Goal: Information Seeking & Learning: Learn about a topic

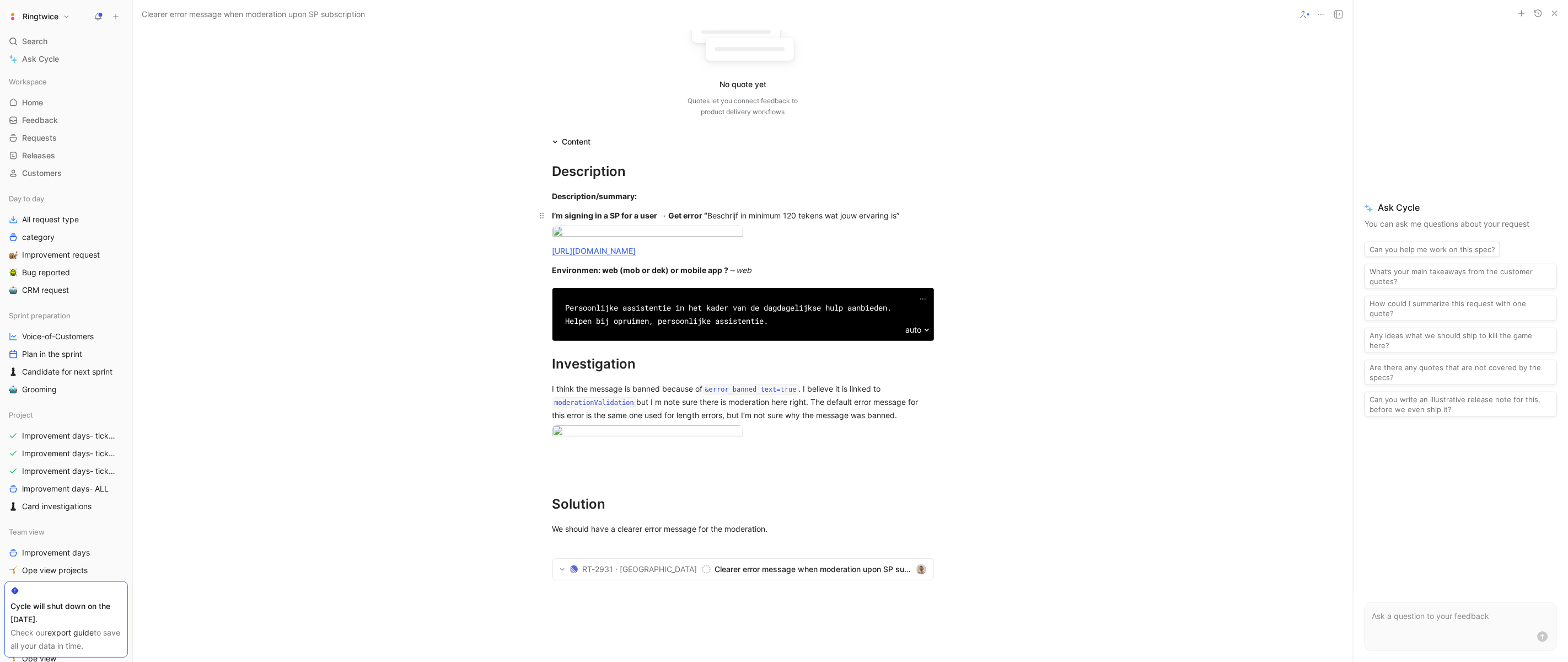
scroll to position [151, 0]
click at [623, 289] on body "Ringtwice Search ⌘ K Ask Cycle Workspace Home G then H Feedback G then F Reques…" at bounding box center [784, 331] width 1568 height 662
click at [583, 300] on div at bounding box center [784, 331] width 1568 height 662
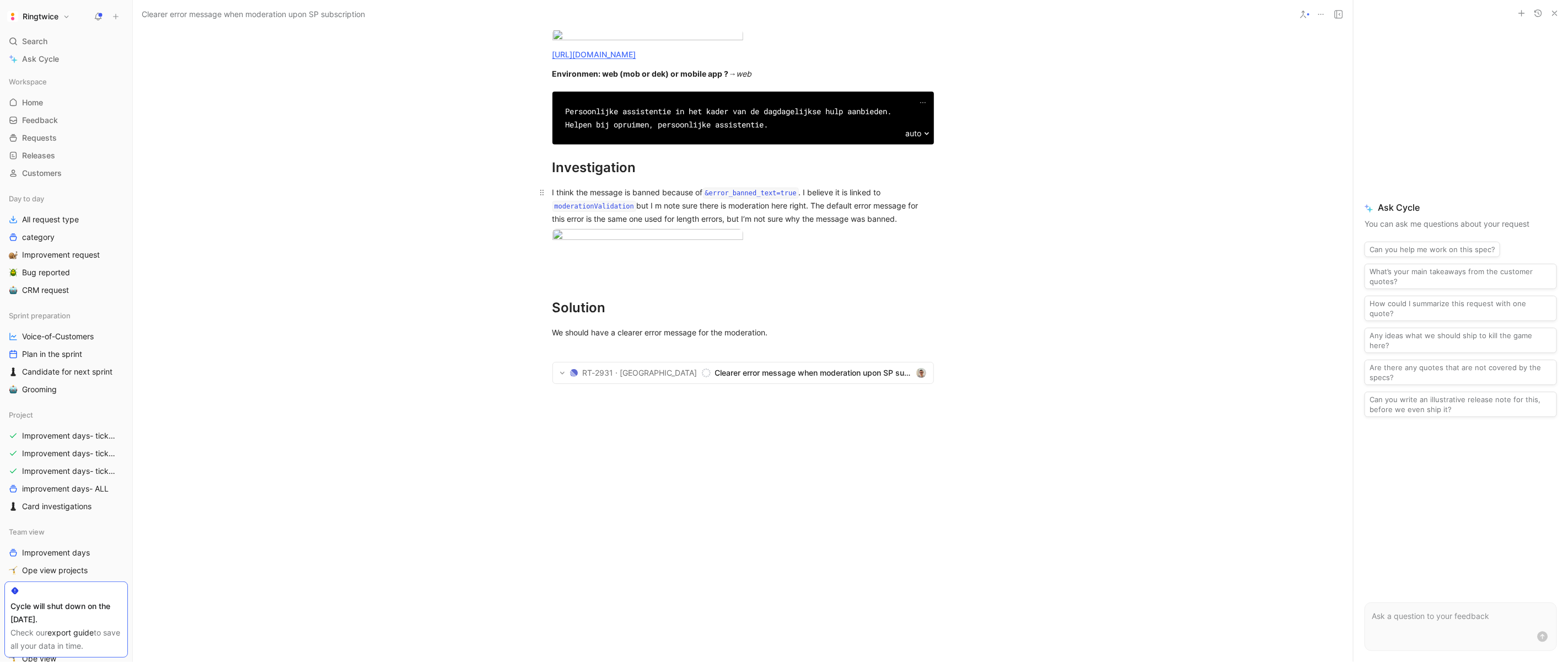
scroll to position [365, 0]
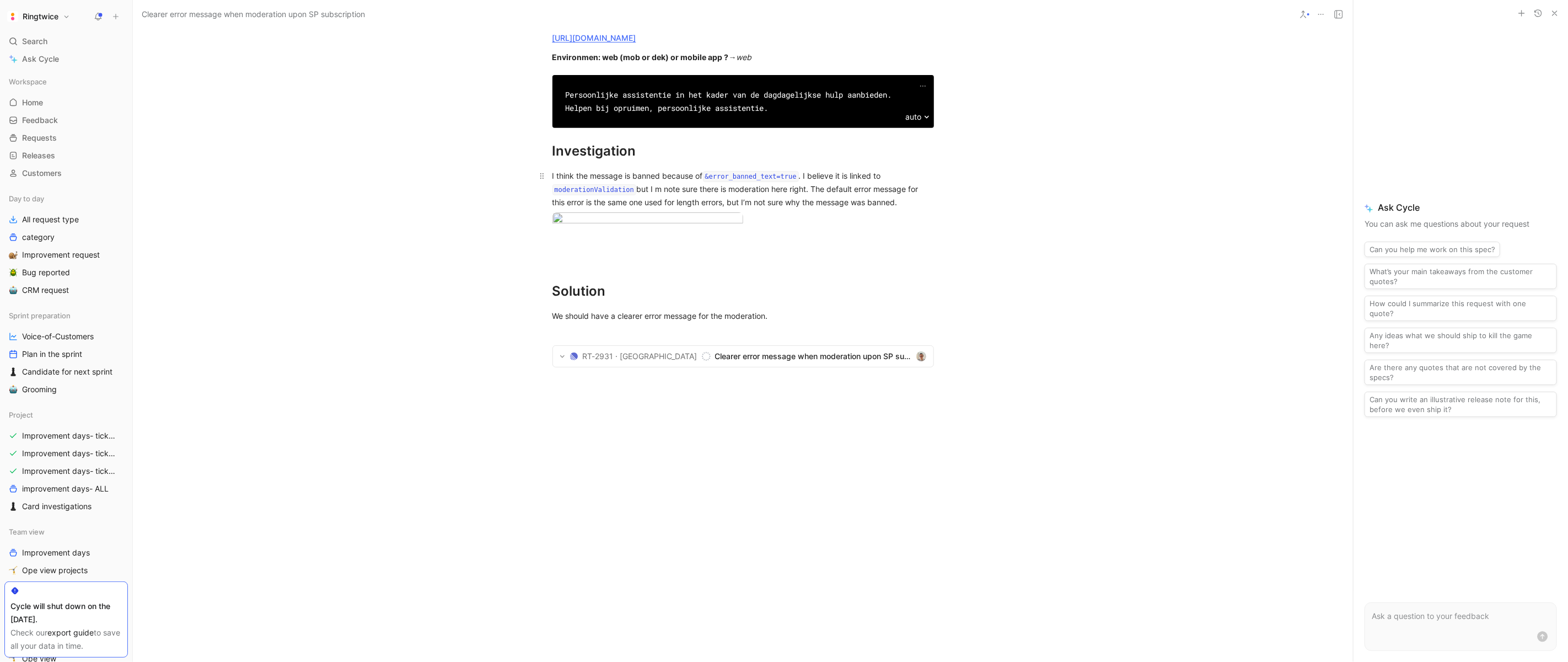
click at [658, 207] on span "but I m note sure there is moderation here right. The default error message for…" at bounding box center [737, 195] width 369 height 23
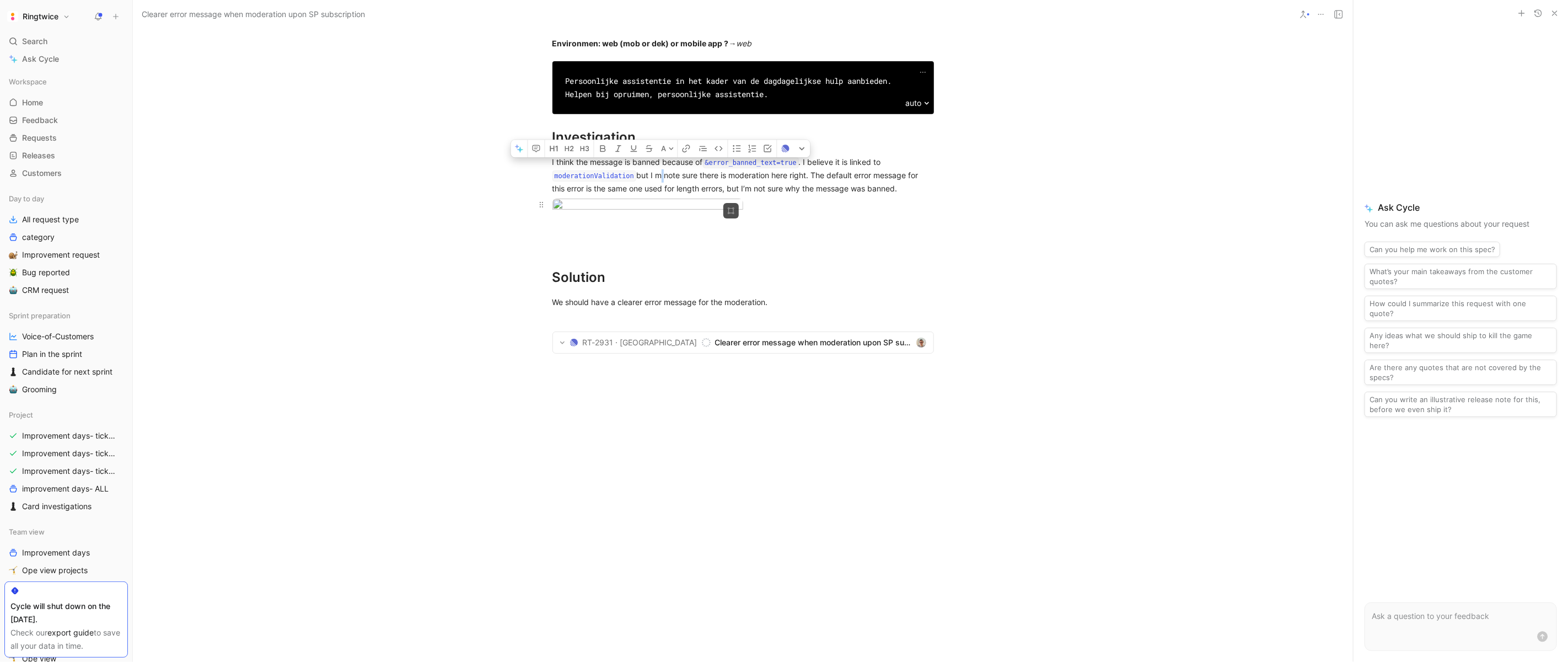
scroll to position [389, 0]
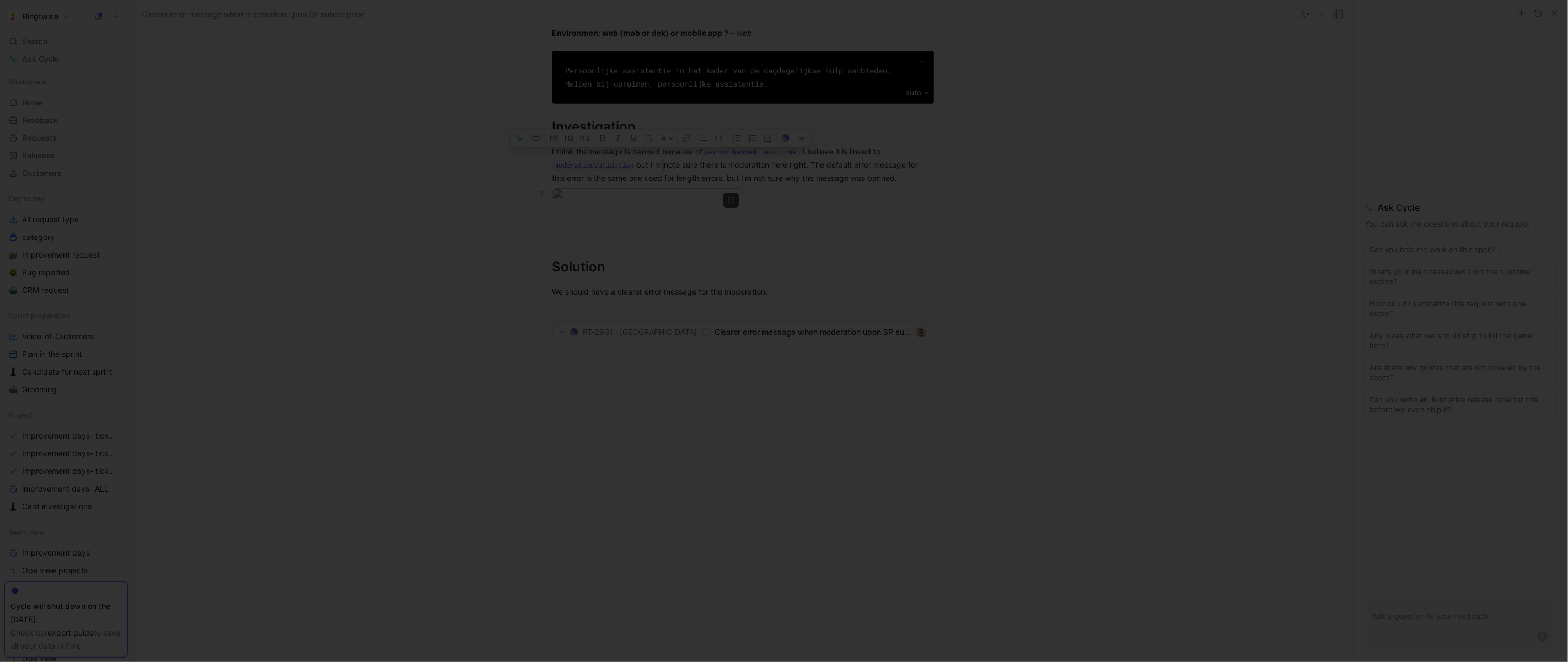
click at [676, 367] on body "Ringtwice Search ⌘ K Ask Cycle Workspace Home G then H Feedback G then F Reques…" at bounding box center [784, 331] width 1568 height 662
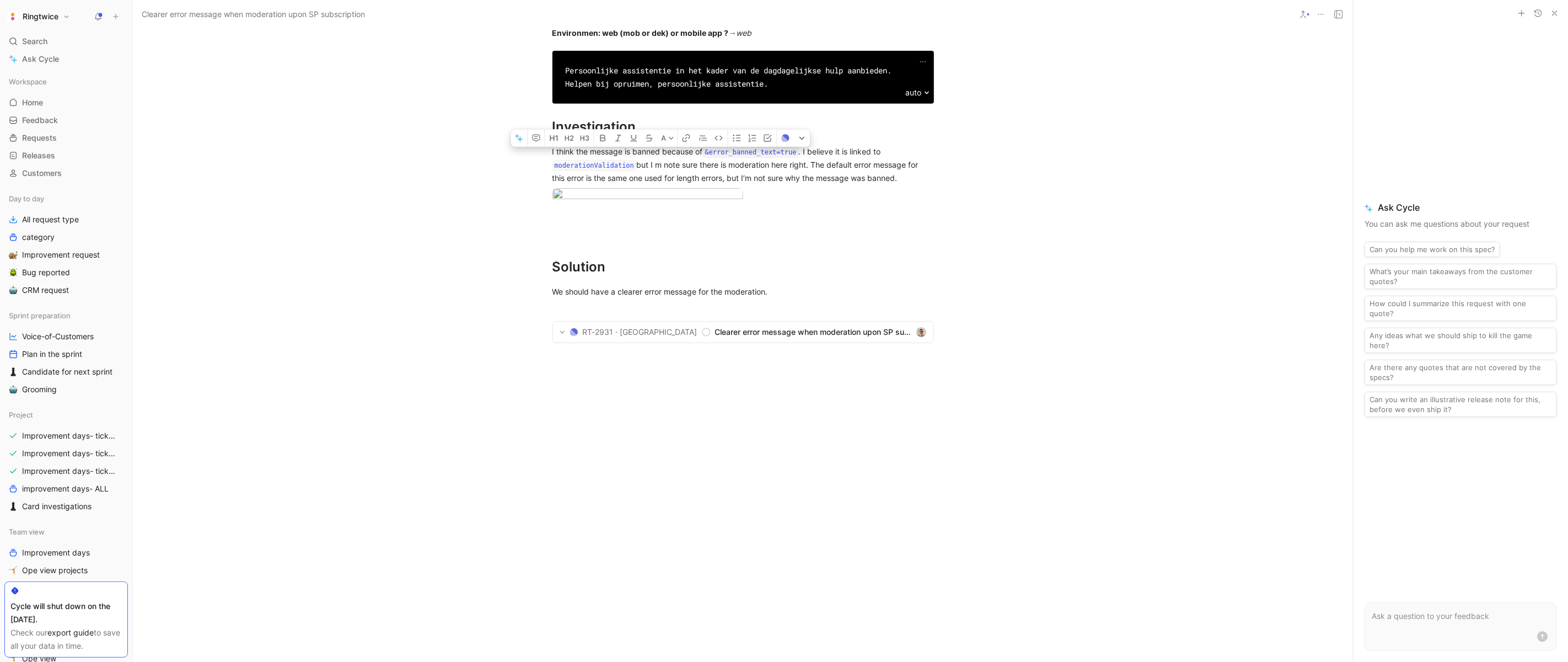
click at [766, 661] on div at bounding box center [784, 662] width 1568 height 0
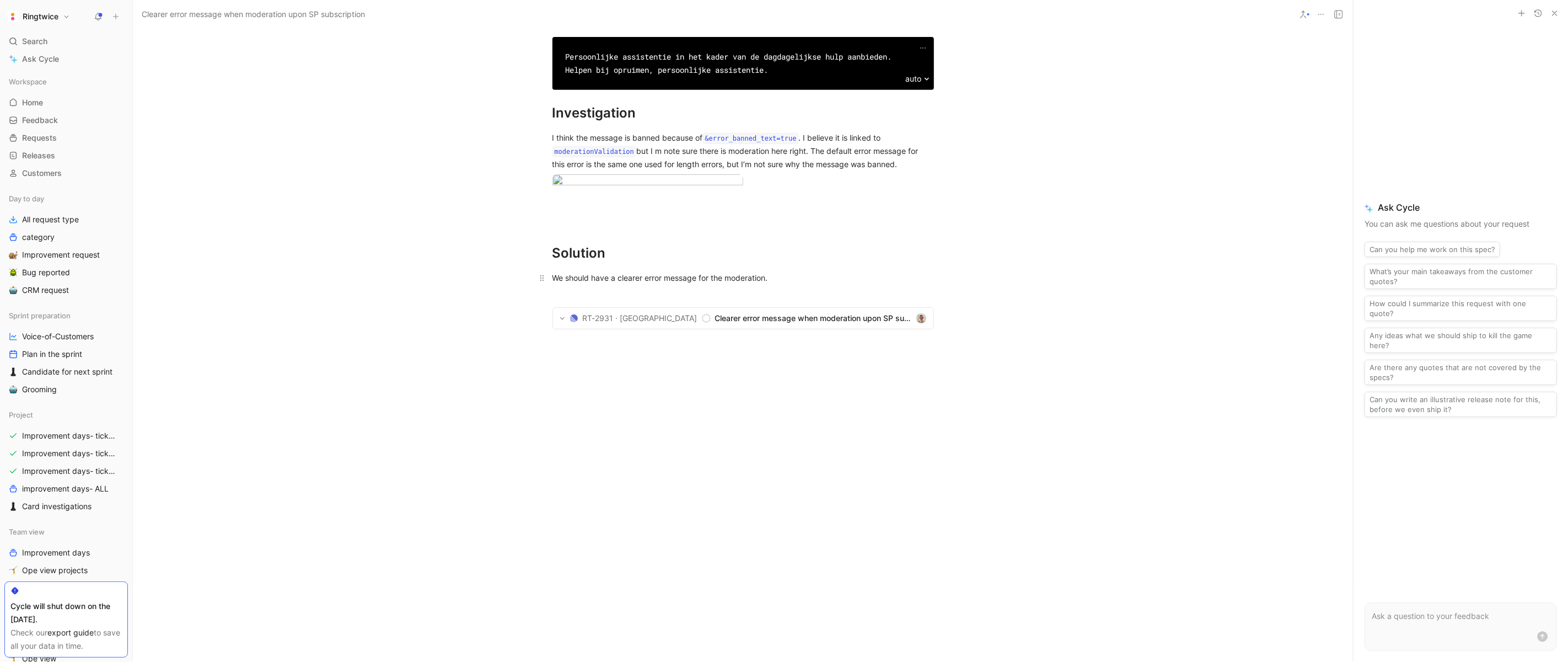
click at [744, 284] on div "We should have a clearer error message for the moderation." at bounding box center [743, 278] width 382 height 12
click at [781, 329] on section "RT-2931 · Ring Twice Clearer error message when moderation upon SP subscription" at bounding box center [743, 318] width 380 height 21
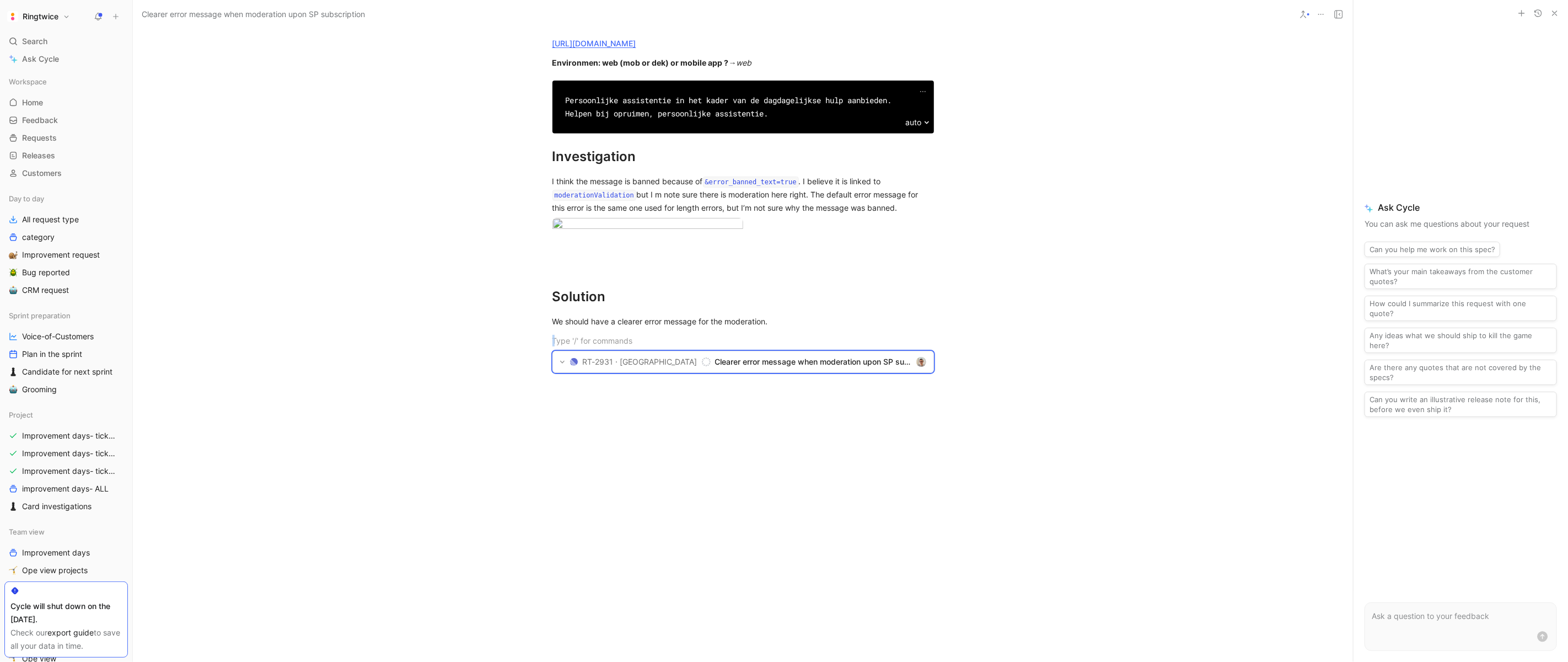
scroll to position [0, 0]
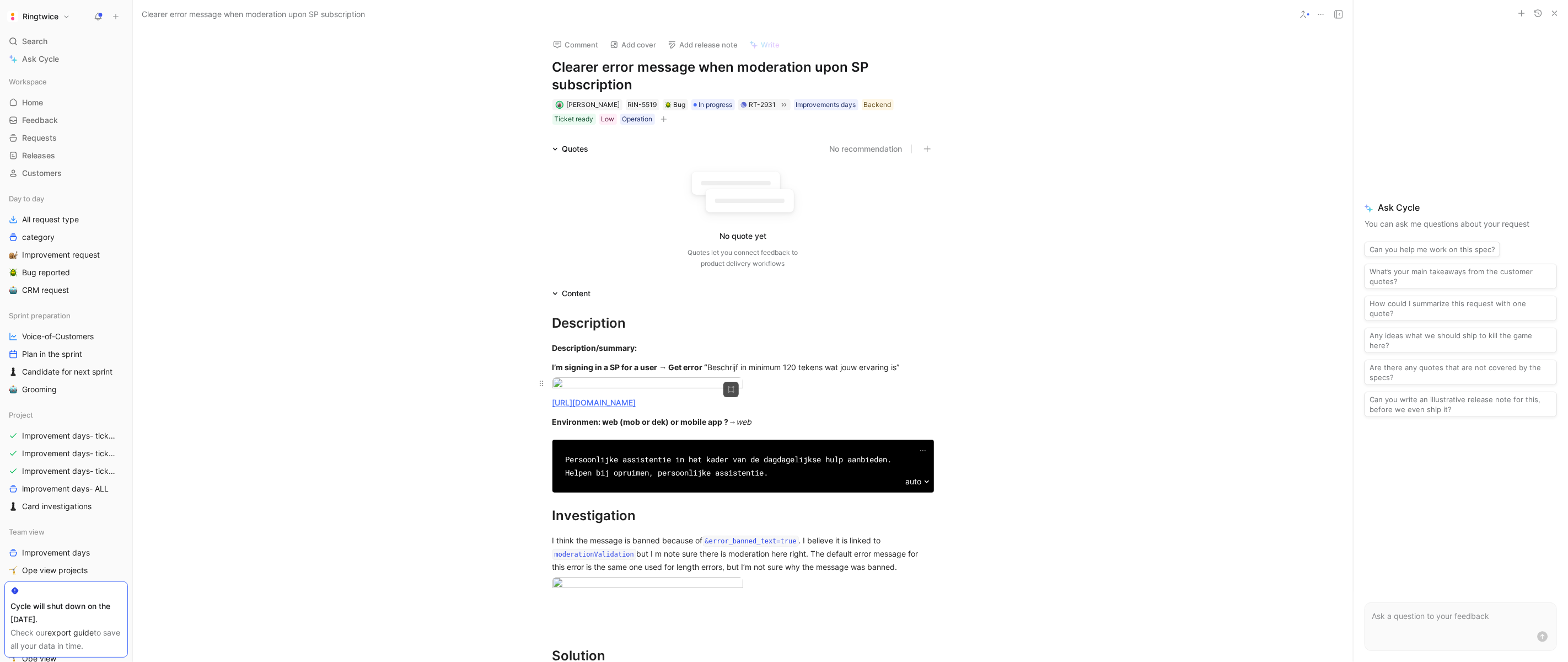
click at [586, 453] on body "Ringtwice Search ⌘ K Ask Cycle Workspace Home G then H Feedback G then F Reques…" at bounding box center [784, 331] width 1568 height 662
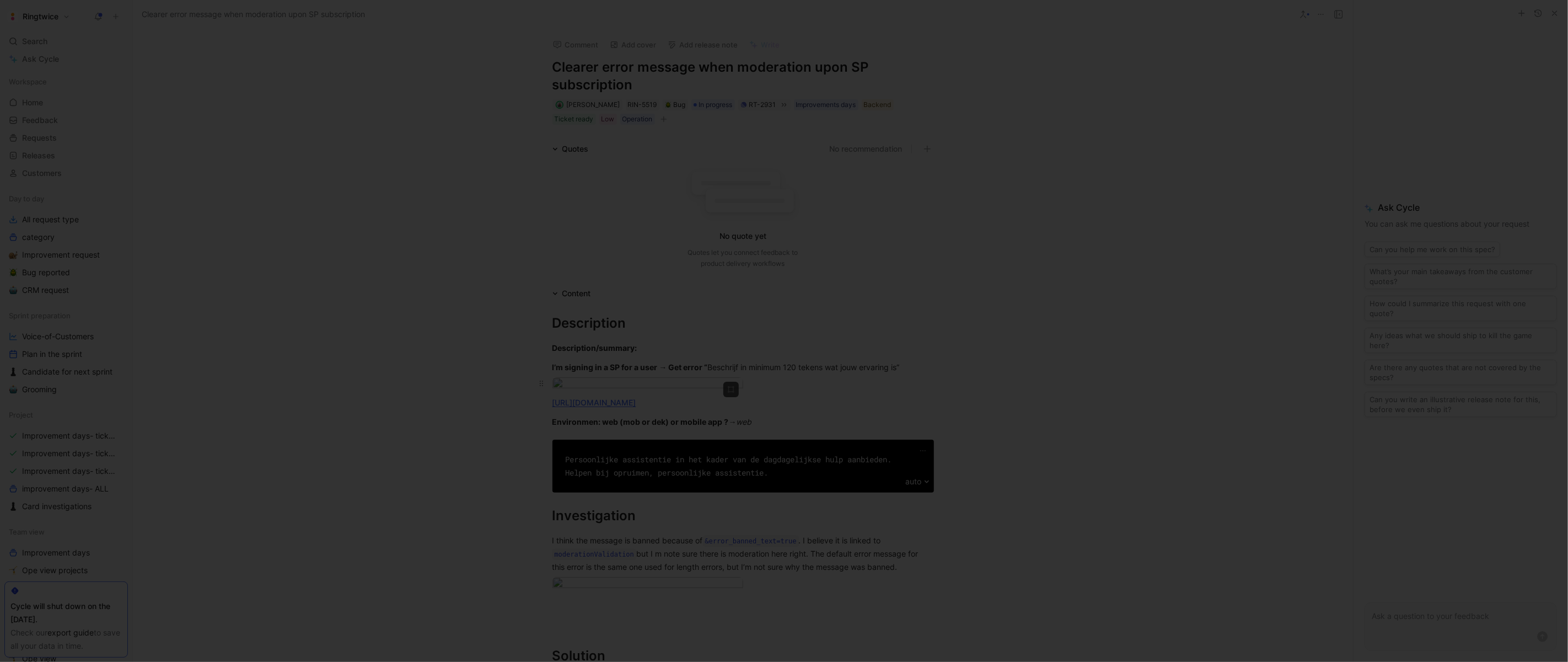
click at [586, 453] on img at bounding box center [649, 453] width 878 height 371
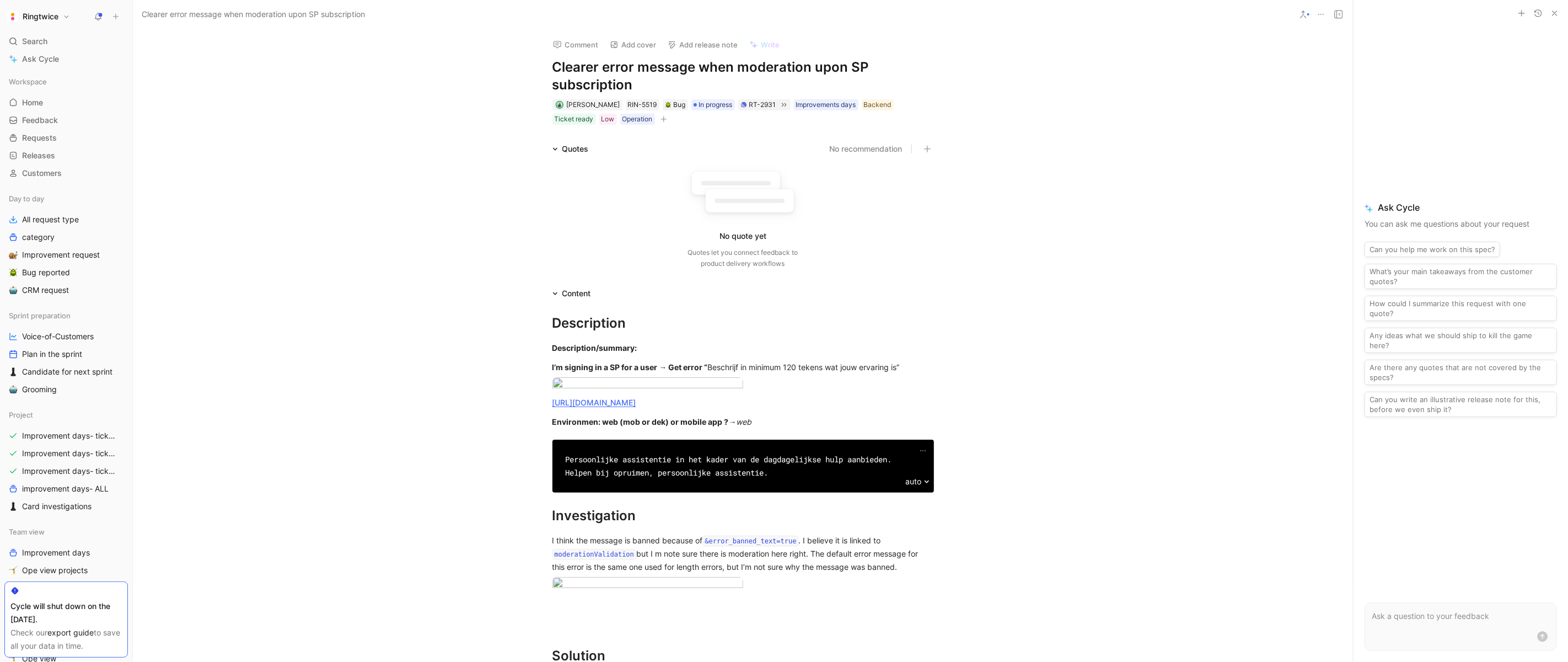
click at [1048, 661] on div at bounding box center [784, 662] width 1568 height 0
click at [721, 479] on div "Persoonlijke assistentie in het kader van de dagdagelijkse hulp aanbieden. Help…" at bounding box center [743, 466] width 355 height 27
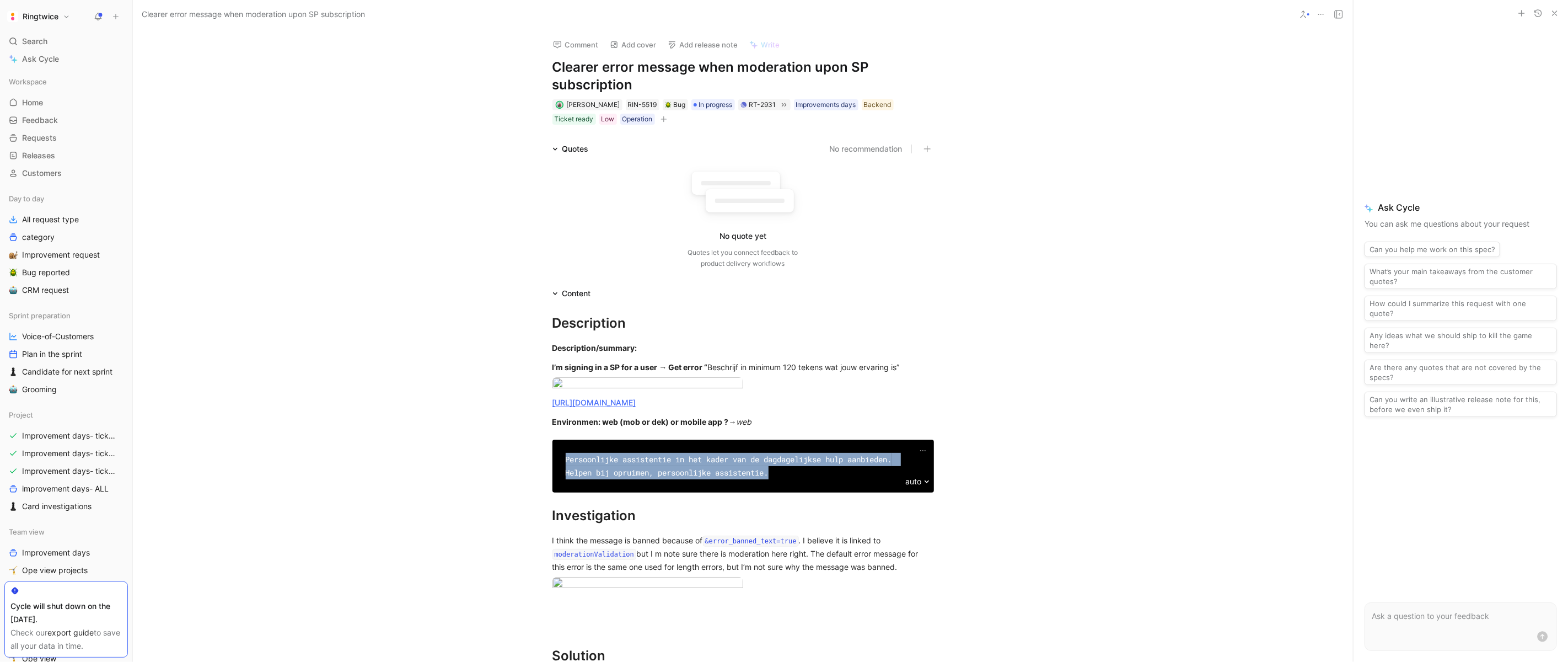
click at [721, 479] on div "Persoonlijke assistentie in het kader van de dagdagelijkse hulp aanbieden. Help…" at bounding box center [743, 466] width 355 height 27
copy div "Persoonlijke assistentie in het kader van de dagdagelijkse hulp aanbieden. Help…"
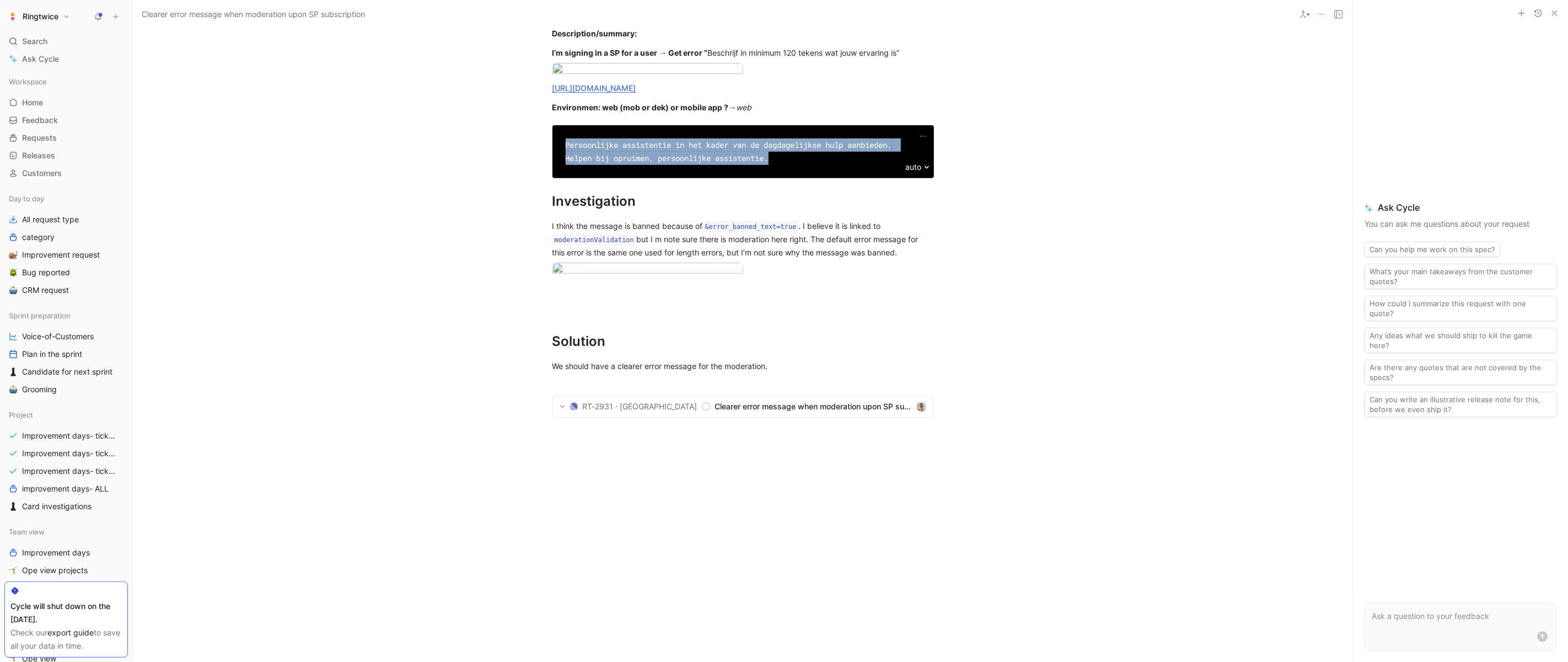
scroll to position [243, 0]
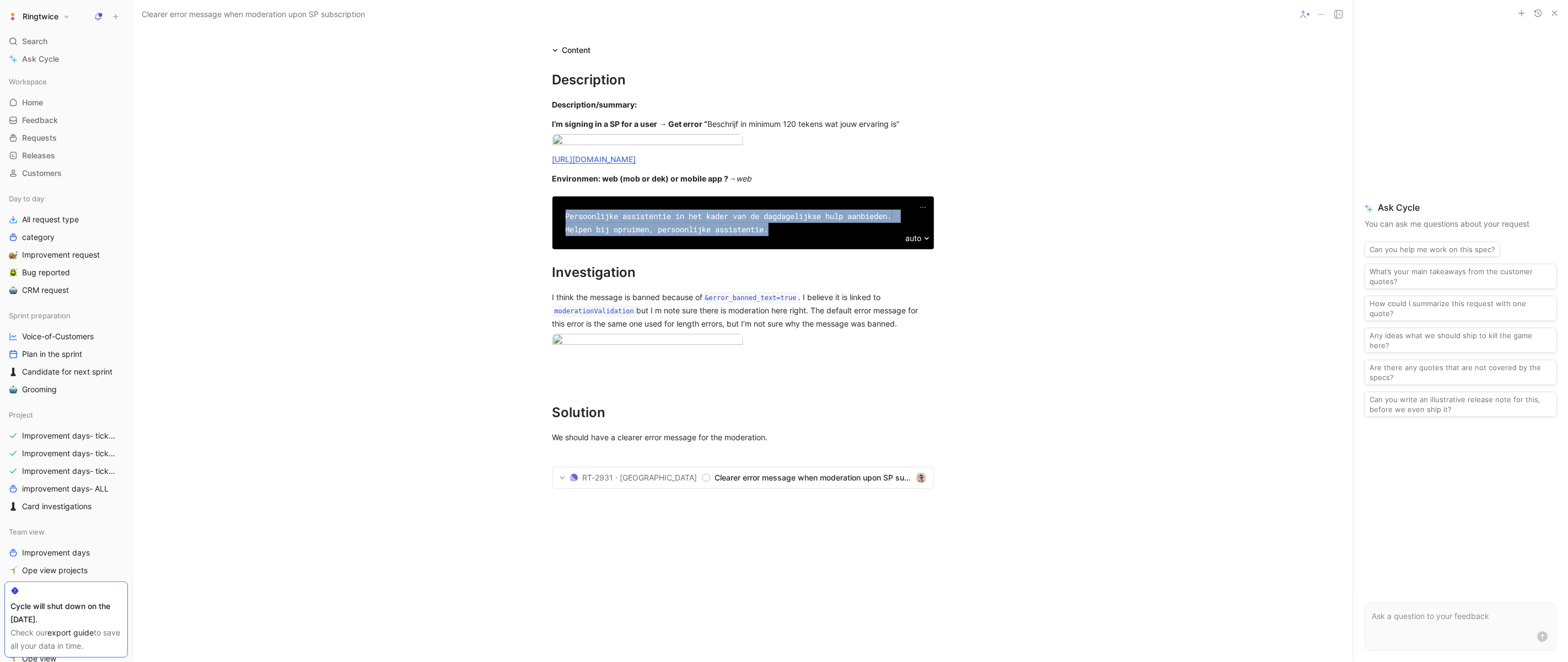
click at [705, 236] on div "Persoonlijke assistentie in het kader van de dagdagelijkse hulp aanbieden. Help…" at bounding box center [743, 222] width 355 height 27
copy div "Persoonlijke assistentie in het kader van de dagdagelijkse hulp aanbieden. Help…"
click at [623, 205] on body "Ringtwice Search ⌘ K Ask Cycle Workspace Home G then H Feedback G then F Reques…" at bounding box center [784, 331] width 1568 height 662
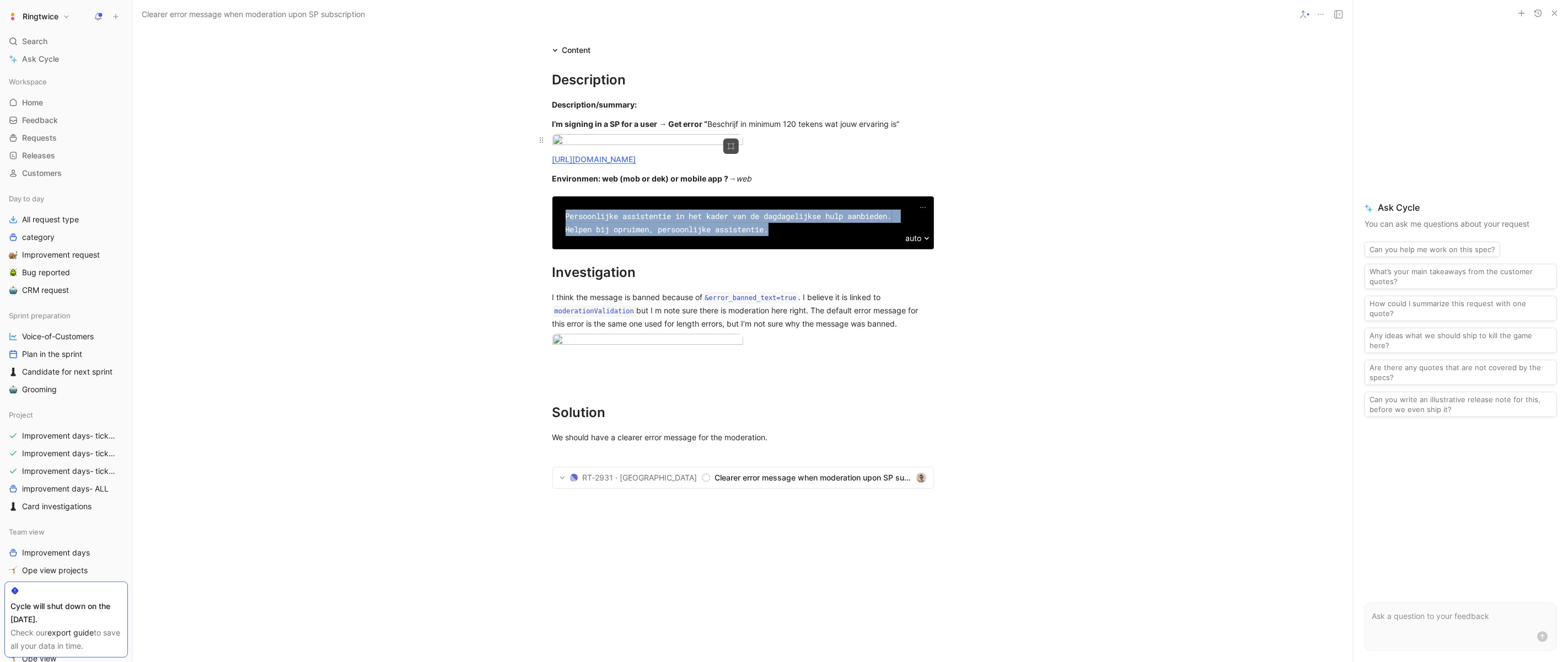
click at [703, 235] on body "Ringtwice Search ⌘ K Ask Cycle Workspace Home G then H Feedback G then F Reques…" at bounding box center [784, 331] width 1568 height 662
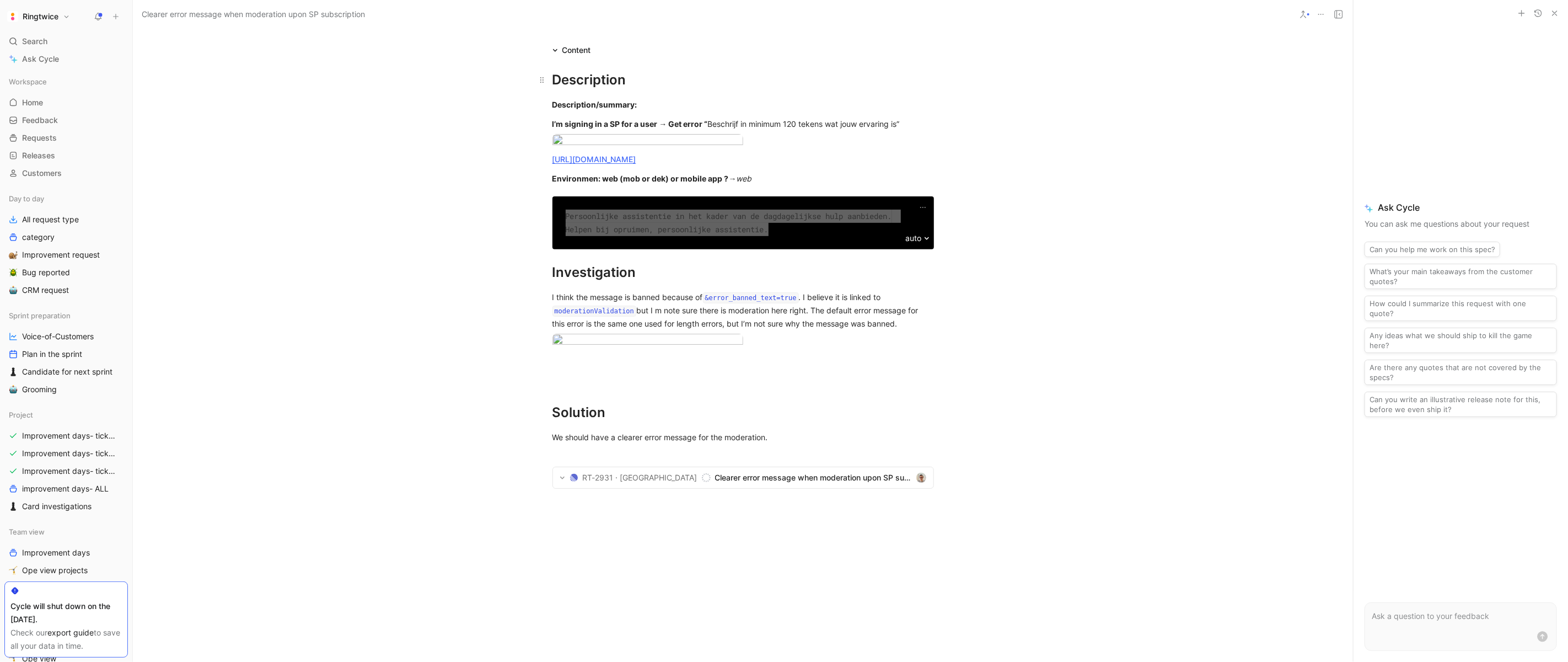
scroll to position [0, 0]
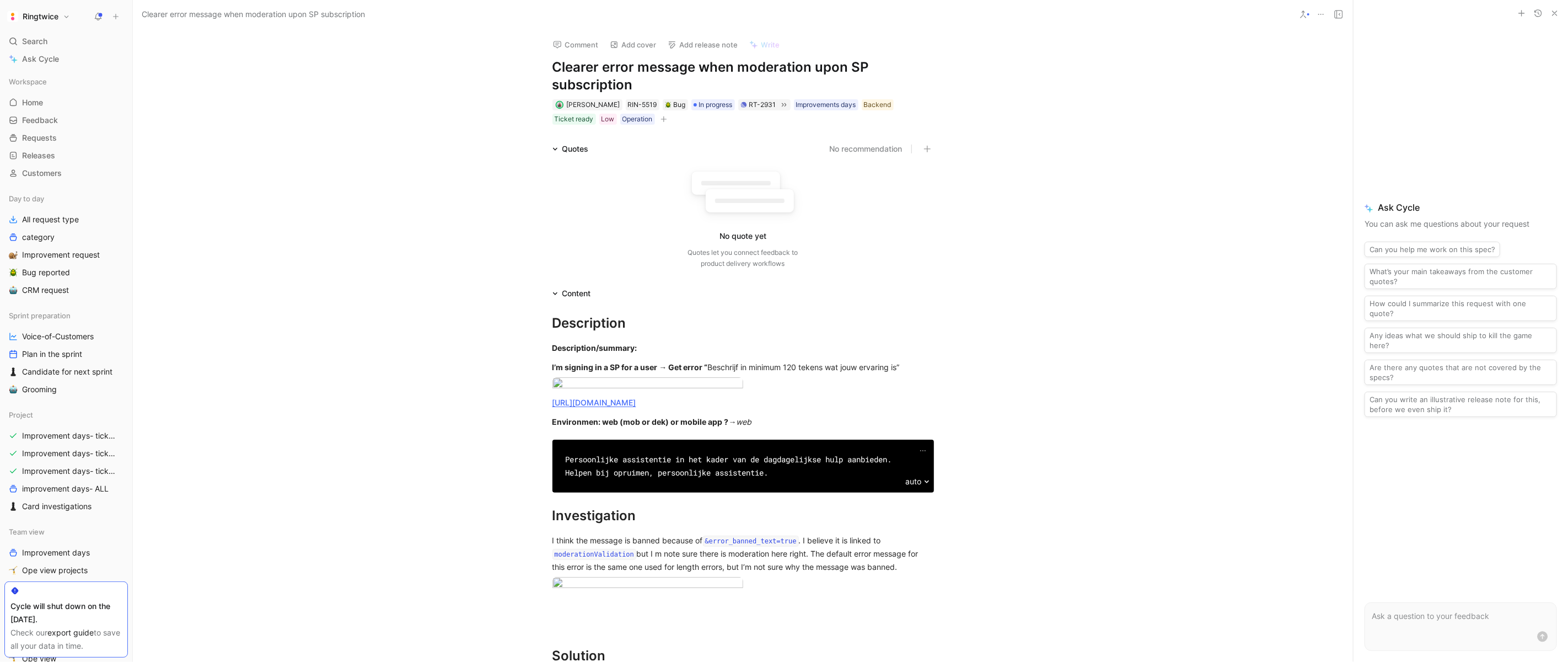
click at [595, 76] on h1 "Clearer error message when moderation upon SP subscription" at bounding box center [743, 76] width 382 height 35
click at [712, 81] on h1 "Clearer error message when moderation upon SP subscription" at bounding box center [743, 76] width 382 height 35
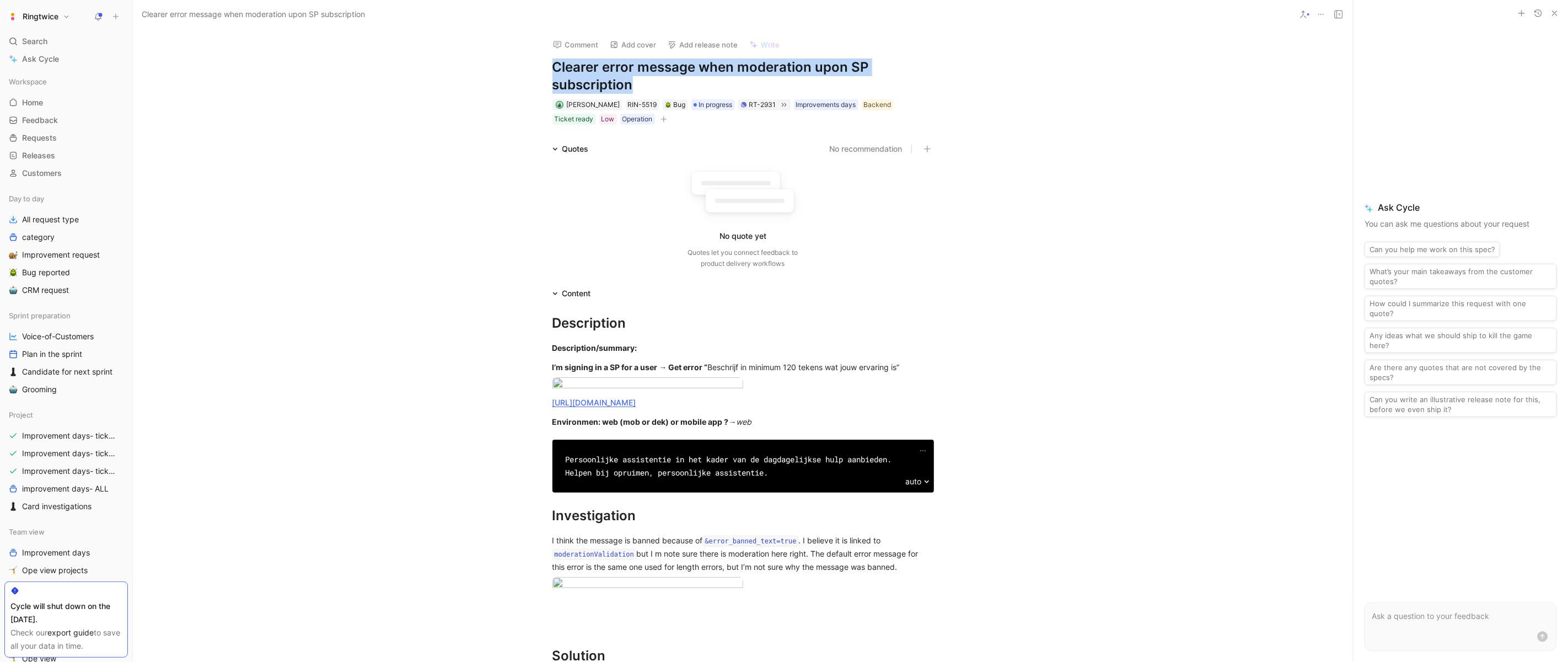
click at [712, 81] on h1 "Clearer error message when moderation upon SP subscription" at bounding box center [743, 76] width 382 height 35
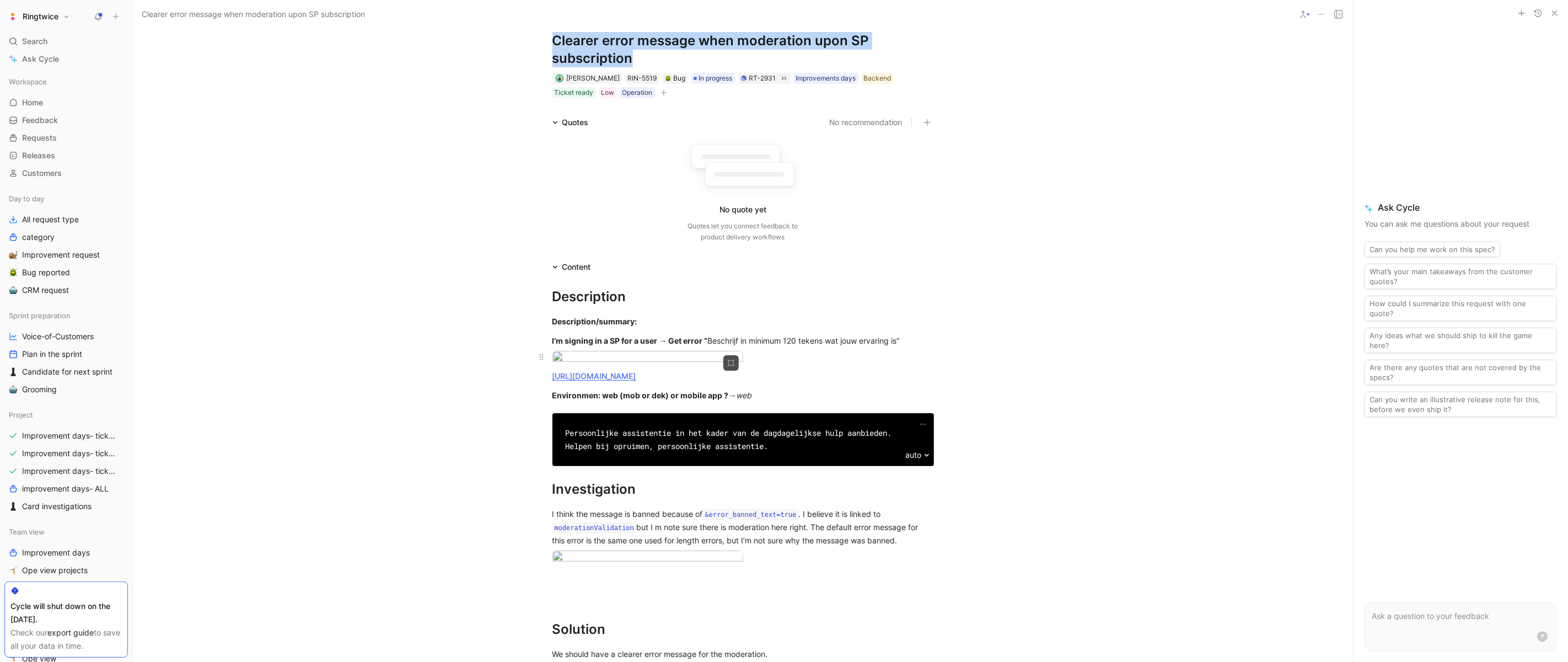
scroll to position [28, 0]
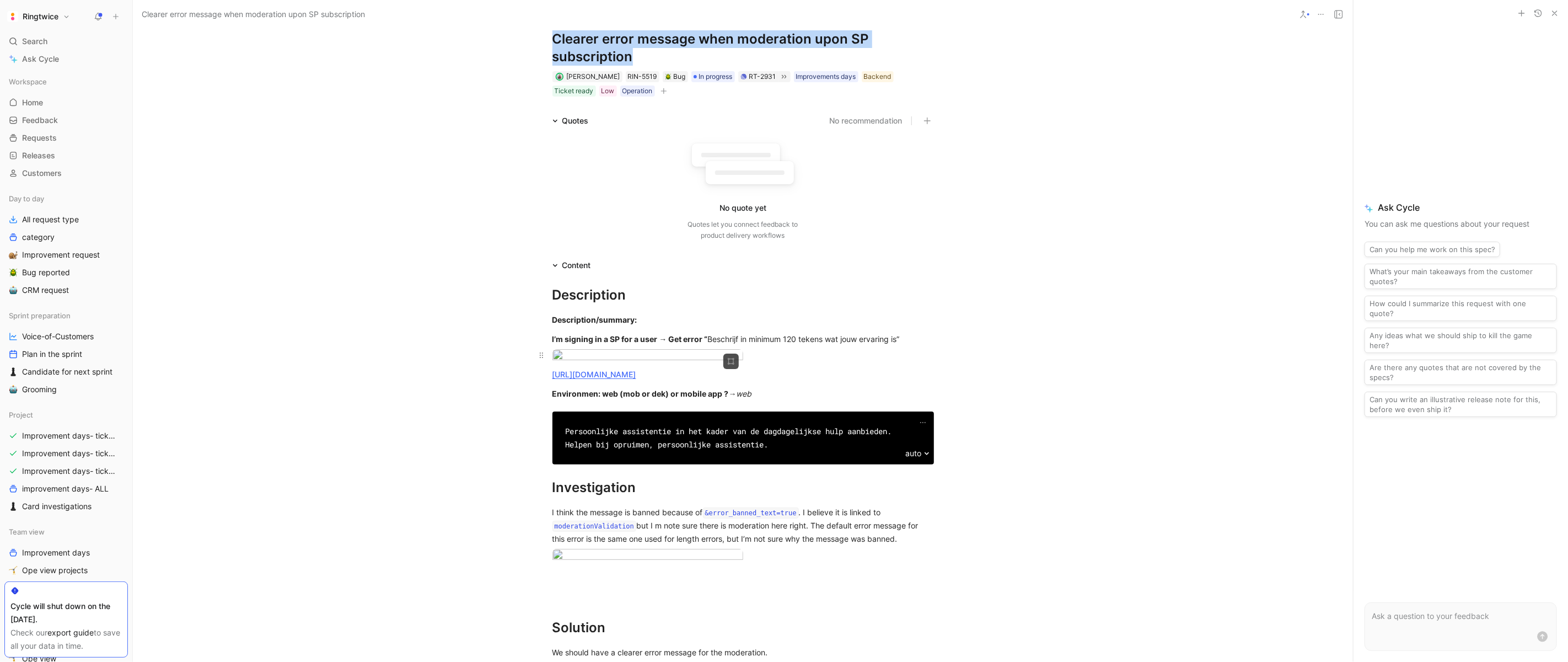
click at [627, 432] on body "Ringtwice Search ⌘ K Ask Cycle Workspace Home G then H Feedback G then F Reques…" at bounding box center [784, 331] width 1568 height 662
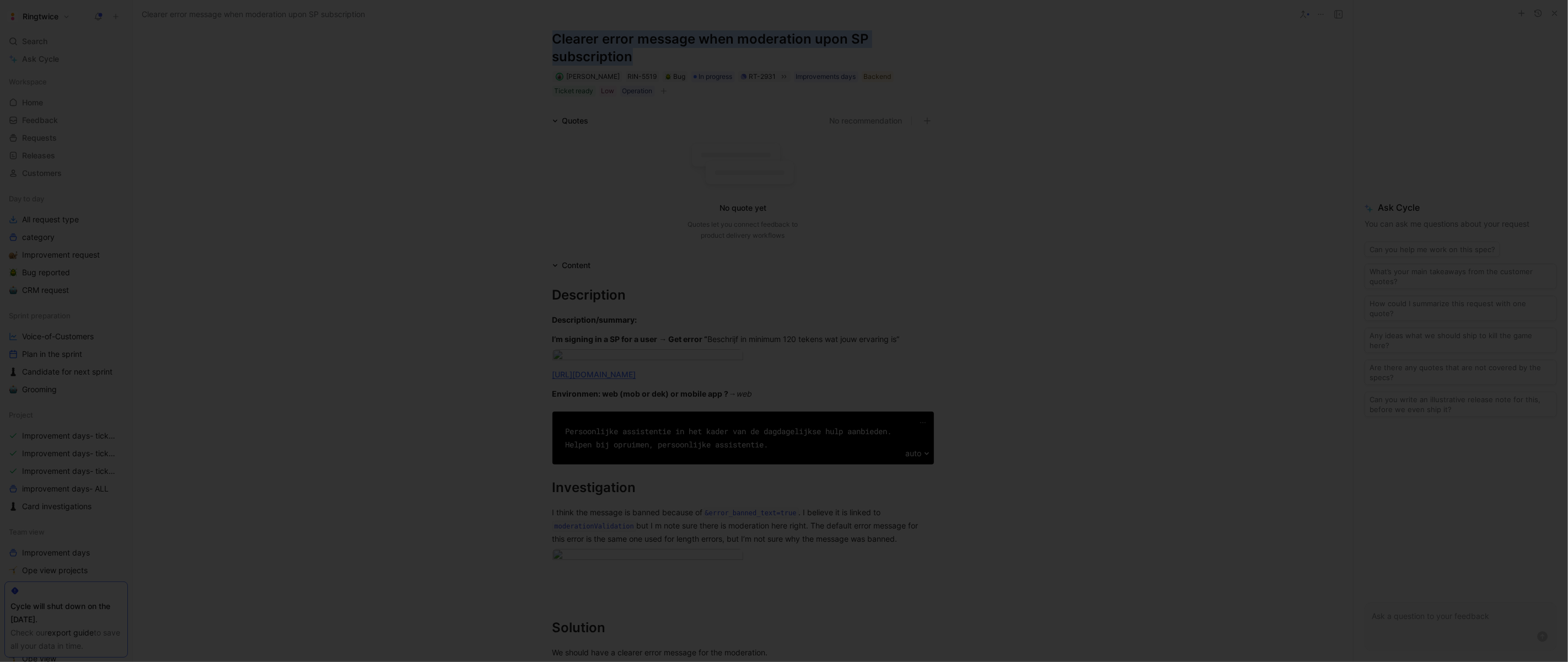
click at [989, 661] on div at bounding box center [784, 662] width 1568 height 0
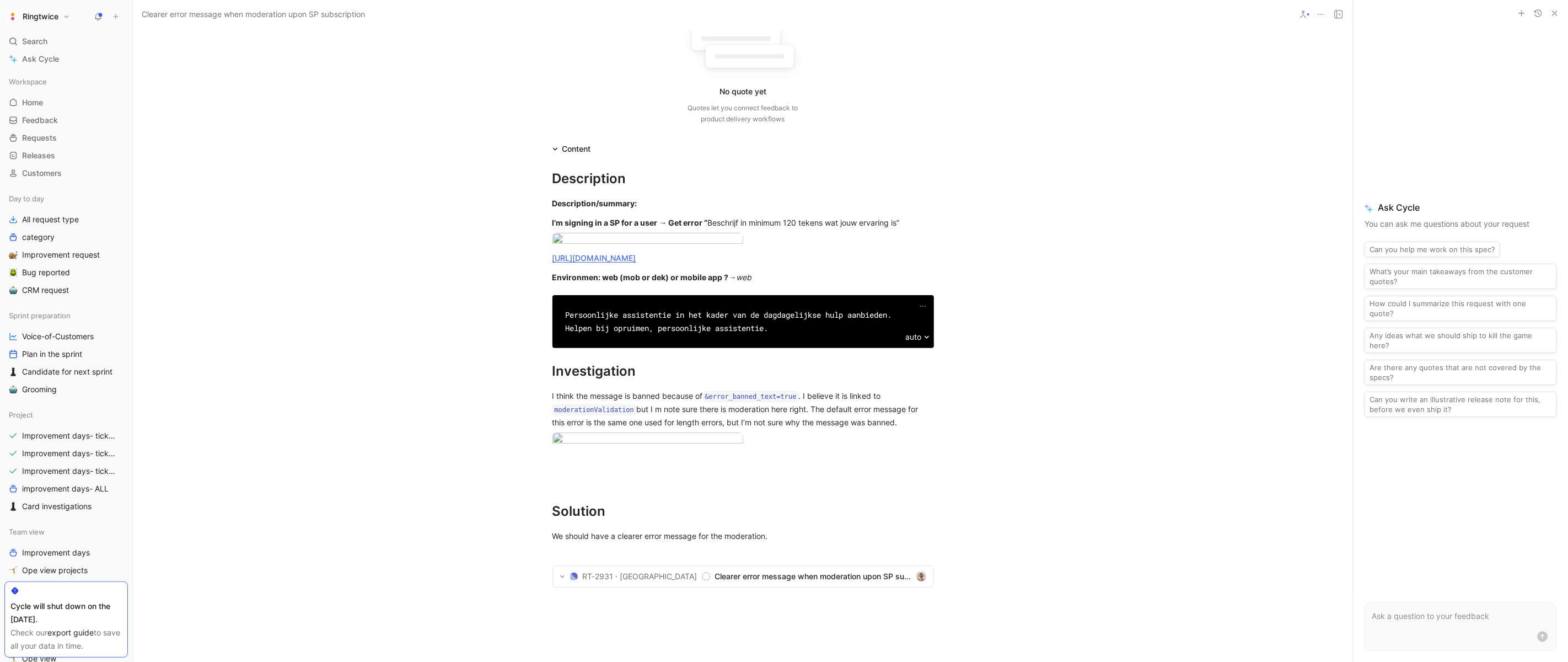
scroll to position [146, 0]
click at [655, 319] on body "Ringtwice Search ⌘ K Ask Cycle Workspace Home G then H Feedback G then F Reques…" at bounding box center [784, 331] width 1568 height 662
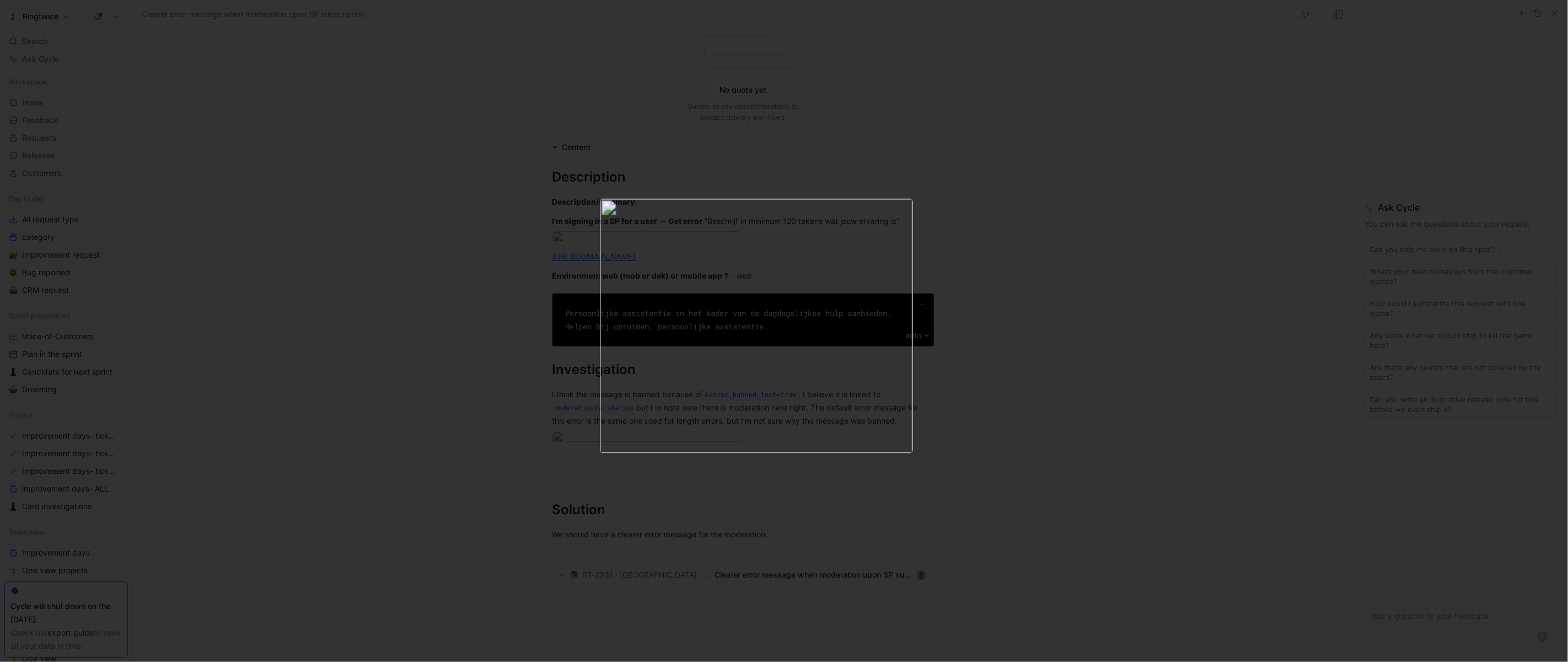
click at [1017, 661] on div at bounding box center [784, 662] width 1568 height 0
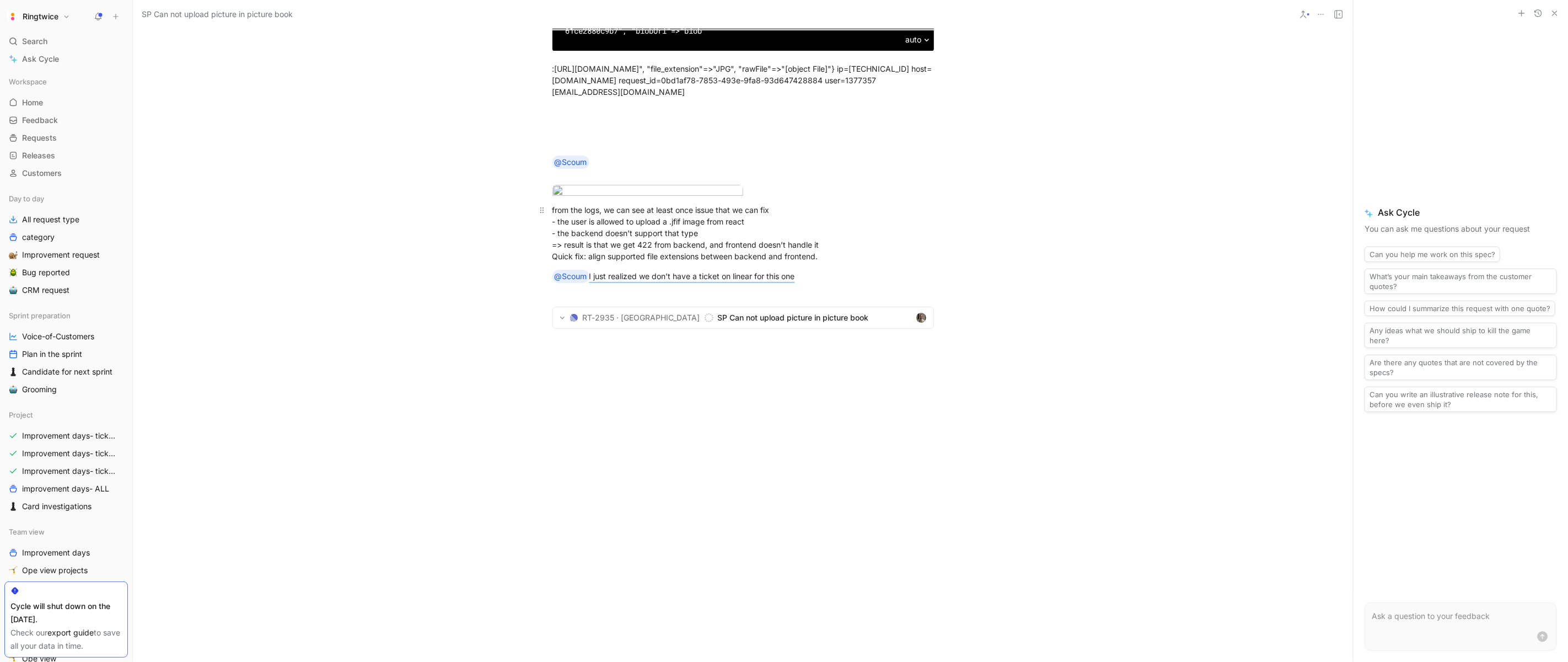
scroll to position [2017, 0]
click at [682, 281] on mark "I just realized we don’t have a ticket on linear for this one" at bounding box center [692, 276] width 205 height 9
click at [718, 324] on span "SP Can not upload picture in picture book" at bounding box center [815, 317] width 194 height 13
drag, startPoint x: 590, startPoint y: 247, endPoint x: 703, endPoint y: 265, distance: 114.4
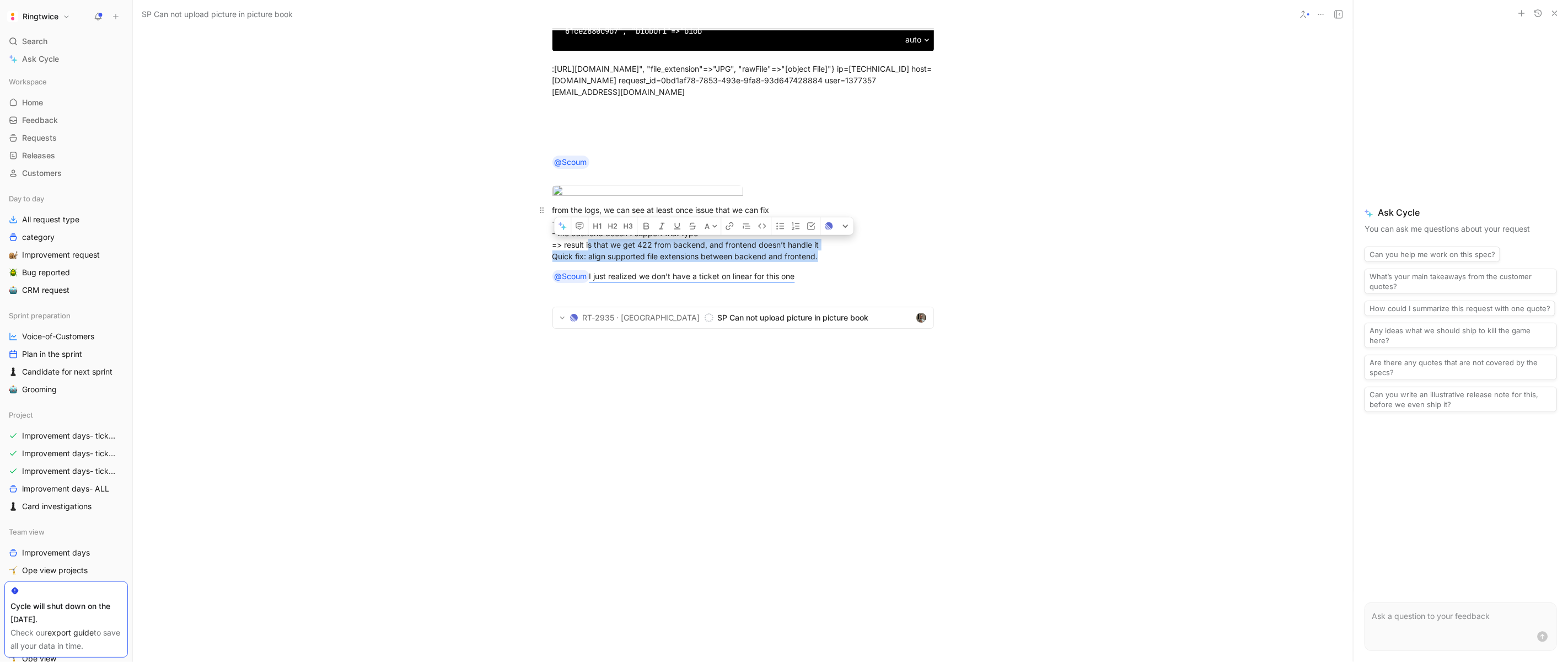
click at [703, 265] on p "from the logs, we can see at least once issue that we can fix - the user is all…" at bounding box center [743, 233] width 423 height 64
click at [669, 256] on div "from the logs, we can see at least once issue that we can fix - the user is all…" at bounding box center [743, 233] width 382 height 58
click at [701, 233] on div "from the logs, we can see at least once issue that we can fix - the user is all…" at bounding box center [743, 233] width 382 height 58
click at [837, 286] on p "@Scoum I just realized we don’t have a ticket on linear for this one" at bounding box center [743, 276] width 423 height 20
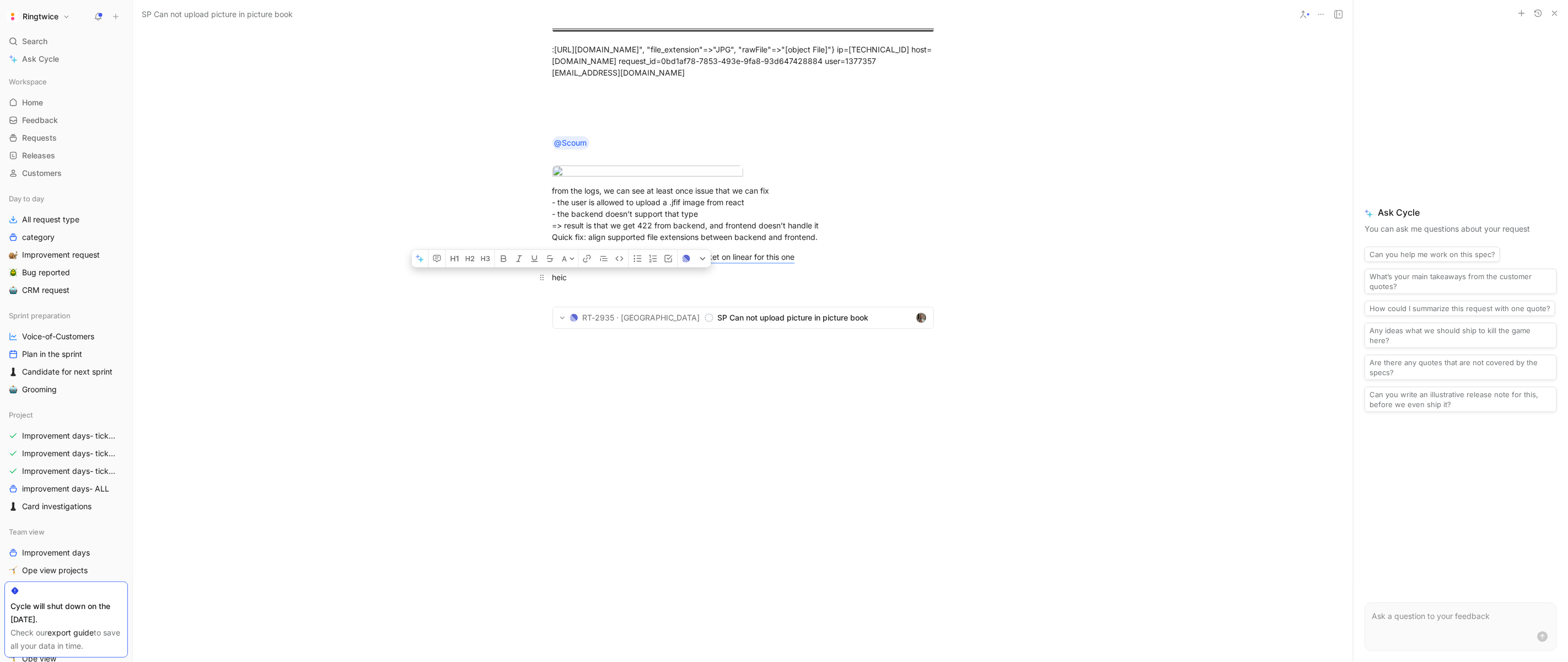
drag, startPoint x: 609, startPoint y: 308, endPoint x: 547, endPoint y: 308, distance: 62.0
click at [547, 286] on p "heic" at bounding box center [743, 277] width 423 height 18
click at [564, 283] on div "heic" at bounding box center [743, 277] width 382 height 12
drag, startPoint x: 573, startPoint y: 307, endPoint x: 547, endPoint y: 307, distance: 26.0
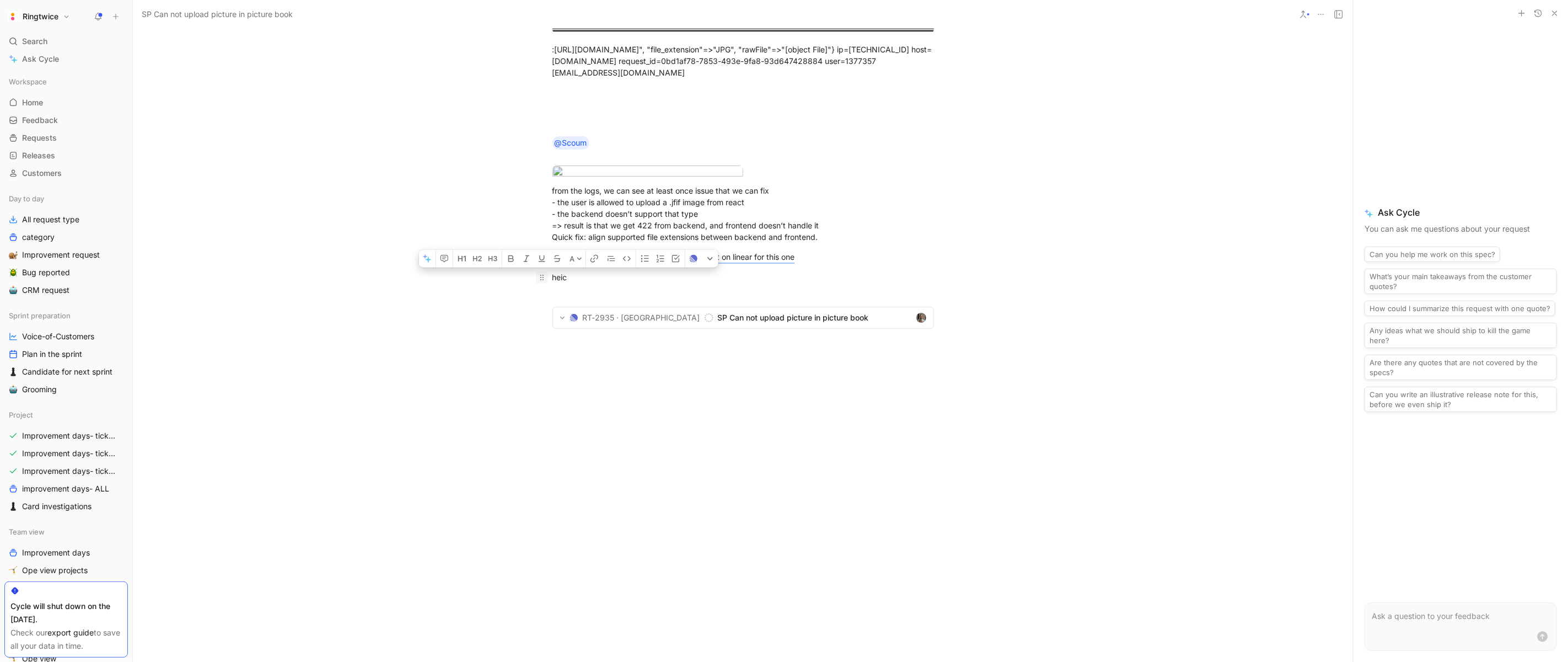
click at [547, 286] on p "heic" at bounding box center [743, 277] width 423 height 18
click at [560, 283] on div "heic" at bounding box center [743, 277] width 382 height 12
click at [553, 283] on div "heic" at bounding box center [743, 277] width 382 height 12
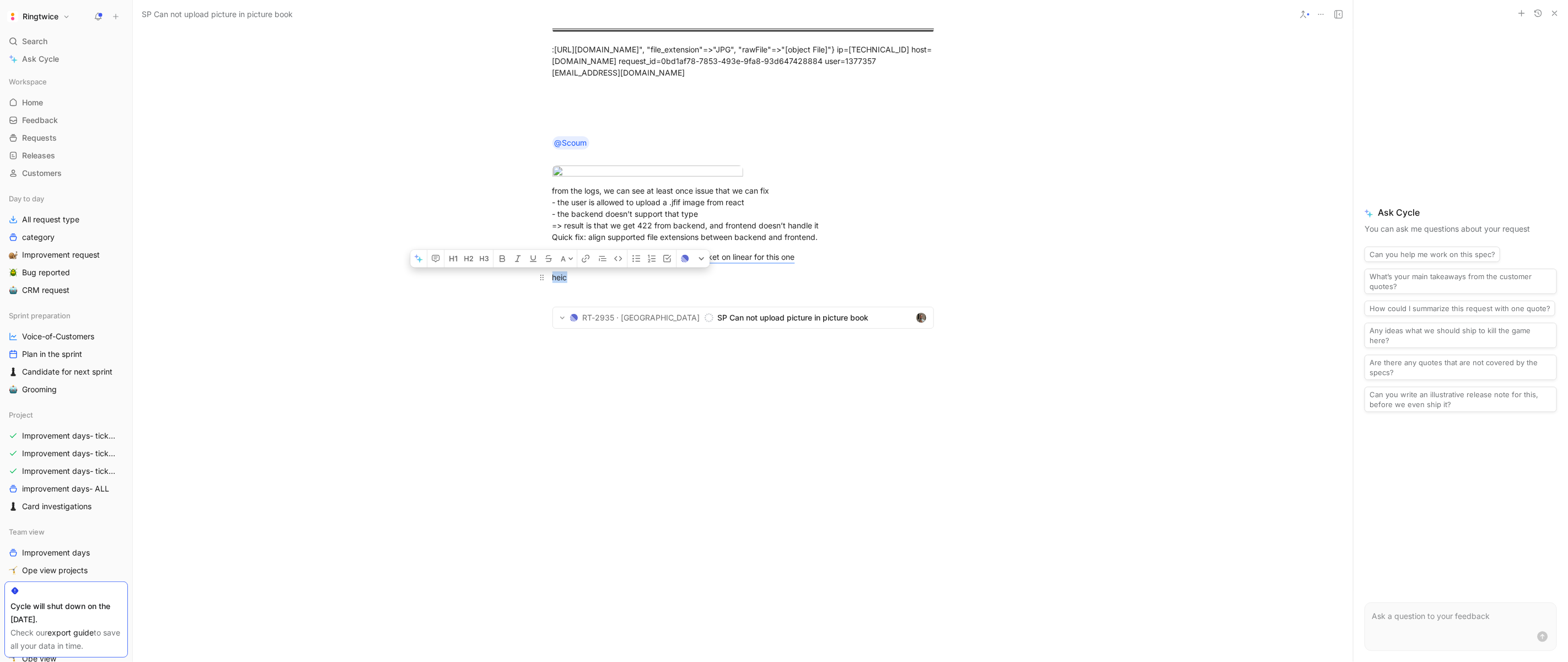
click at [553, 283] on div "heic" at bounding box center [743, 277] width 382 height 12
copy div "heic"
click at [601, 283] on div "heic" at bounding box center [743, 277] width 382 height 12
click at [559, 283] on div "heic" at bounding box center [743, 277] width 382 height 12
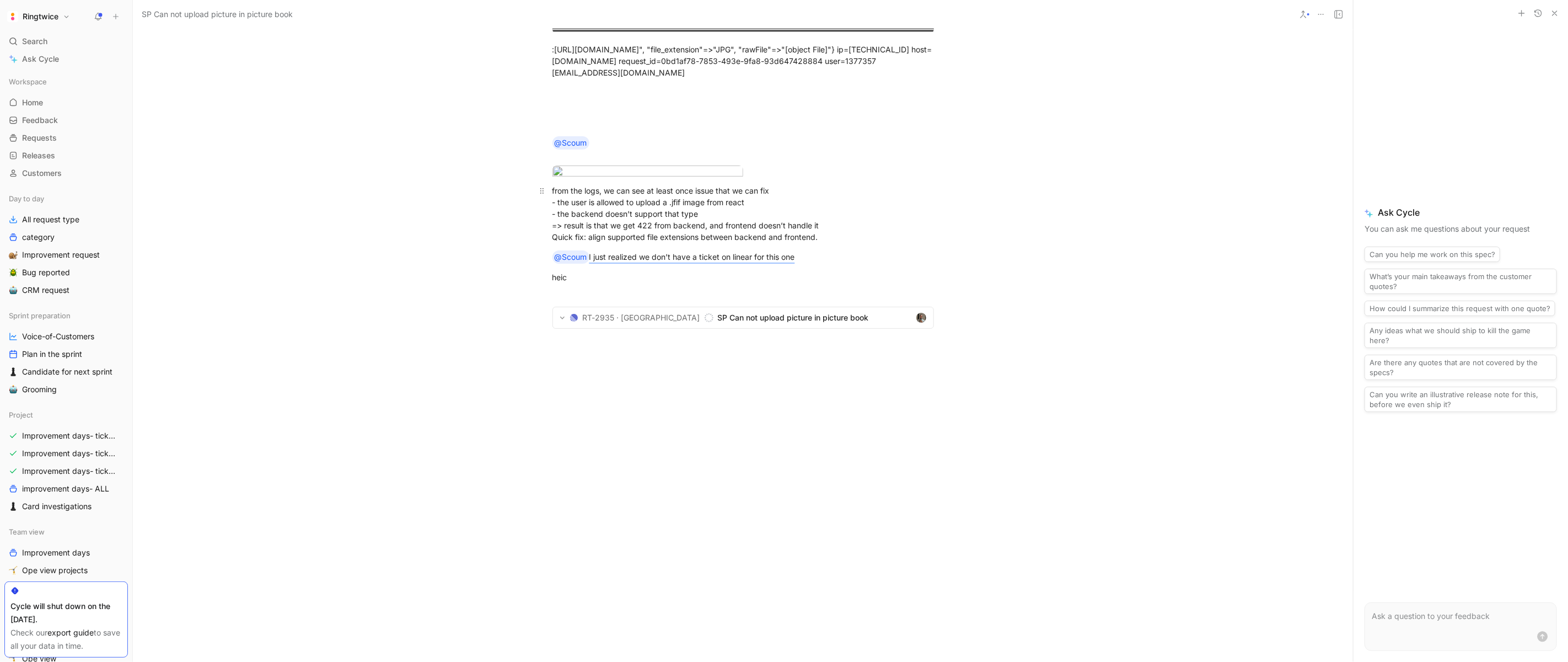
scroll to position [2223, 0]
click at [680, 243] on div "from the logs, we can see at least once issue that we can fix - the user is all…" at bounding box center [743, 213] width 382 height 58
click at [674, 243] on div "from the logs, we can see at least once issue that we can fix - the user is all…" at bounding box center [743, 213] width 382 height 58
click at [678, 243] on div "from the logs, we can see at least once issue that we can fix - the user is all…" at bounding box center [743, 213] width 382 height 58
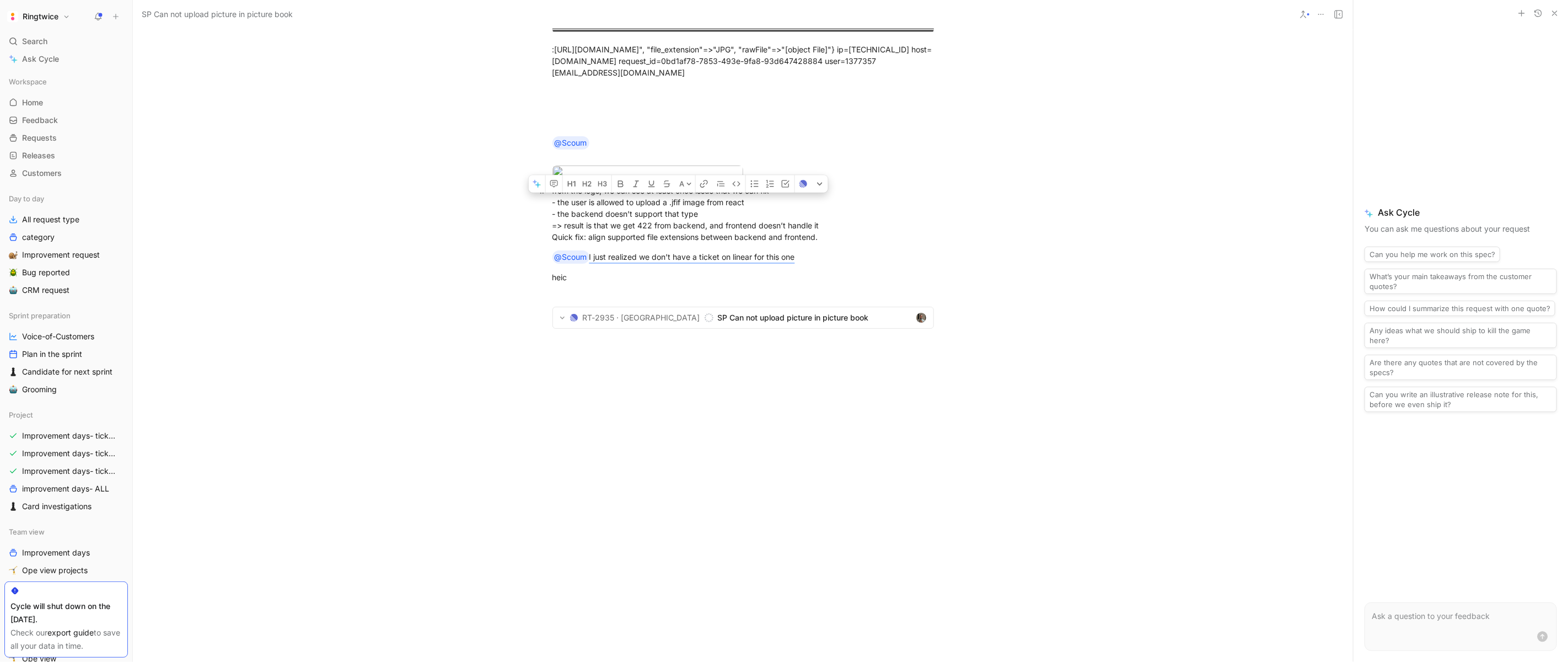
click at [649, 243] on div "from the logs, we can see at least once issue that we can fix - the user is all…" at bounding box center [743, 213] width 382 height 58
drag, startPoint x: 681, startPoint y: 267, endPoint x: 673, endPoint y: 267, distance: 8.0
click at [673, 243] on div "from the logs, we can see at least once issue that we can fix - the user is all…" at bounding box center [743, 213] width 382 height 58
click at [665, 243] on div "from the logs, we can see at least once issue that we can fix - the user is all…" at bounding box center [743, 213] width 382 height 58
drag, startPoint x: 614, startPoint y: 280, endPoint x: 681, endPoint y: 286, distance: 67.3
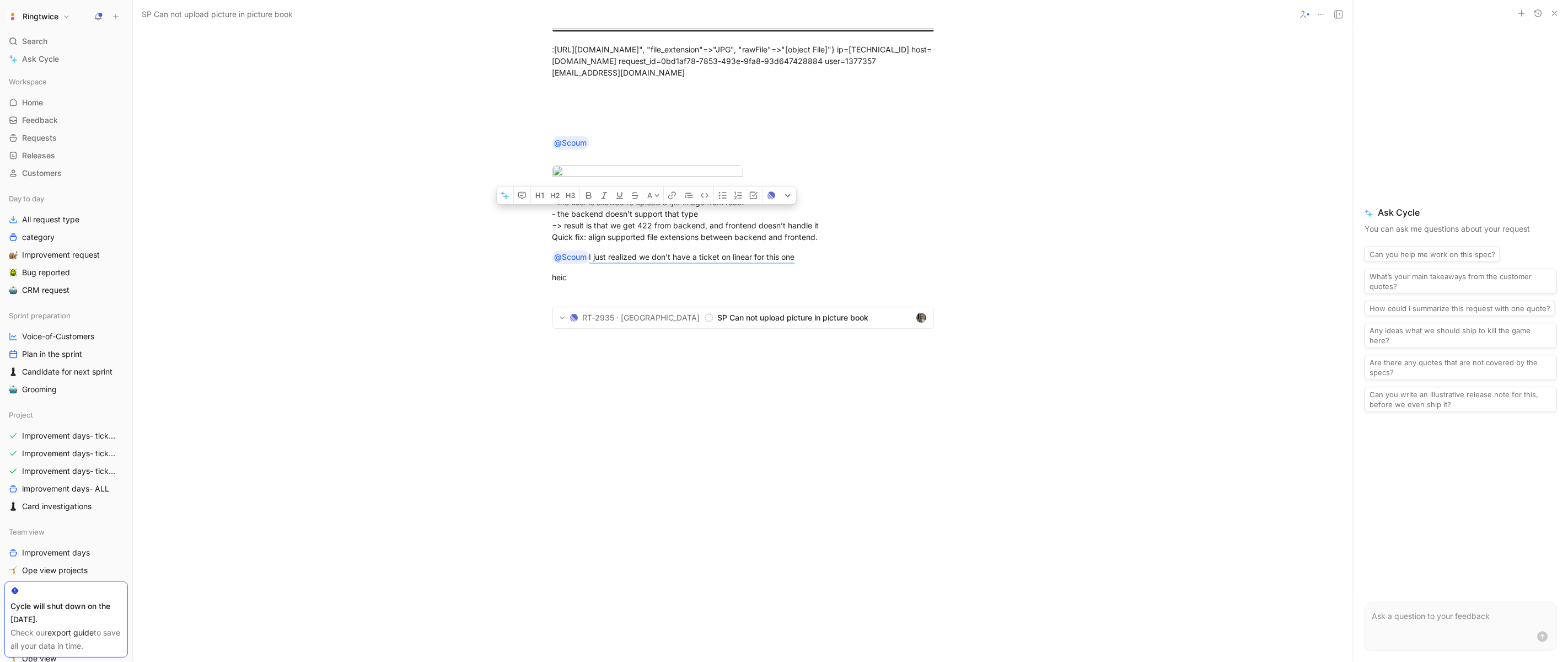
click at [681, 243] on div "from the logs, we can see at least once issue that we can fix - the user is all…" at bounding box center [743, 213] width 382 height 58
click at [696, 243] on div "from the logs, we can see at least once issue that we can fix - the user is all…" at bounding box center [743, 213] width 382 height 58
drag, startPoint x: 685, startPoint y: 263, endPoint x: 675, endPoint y: 263, distance: 10.0
click at [675, 243] on div "from the logs, we can see at least once issue that we can fix - the user is all…" at bounding box center [743, 213] width 382 height 58
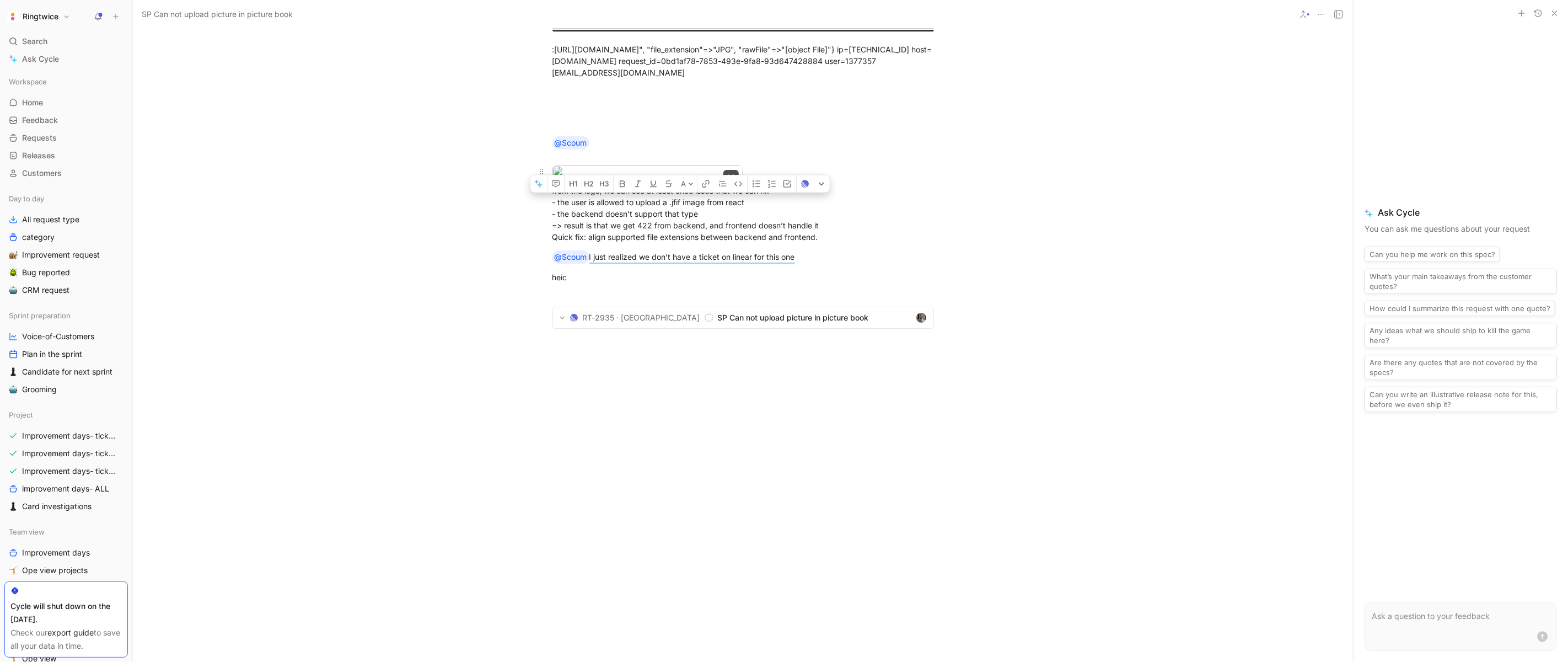
click at [672, 390] on body "Ringtwice Search ⌘ K Ask Cycle Workspace Home G then H Feedback G then F Reques…" at bounding box center [784, 331] width 1568 height 662
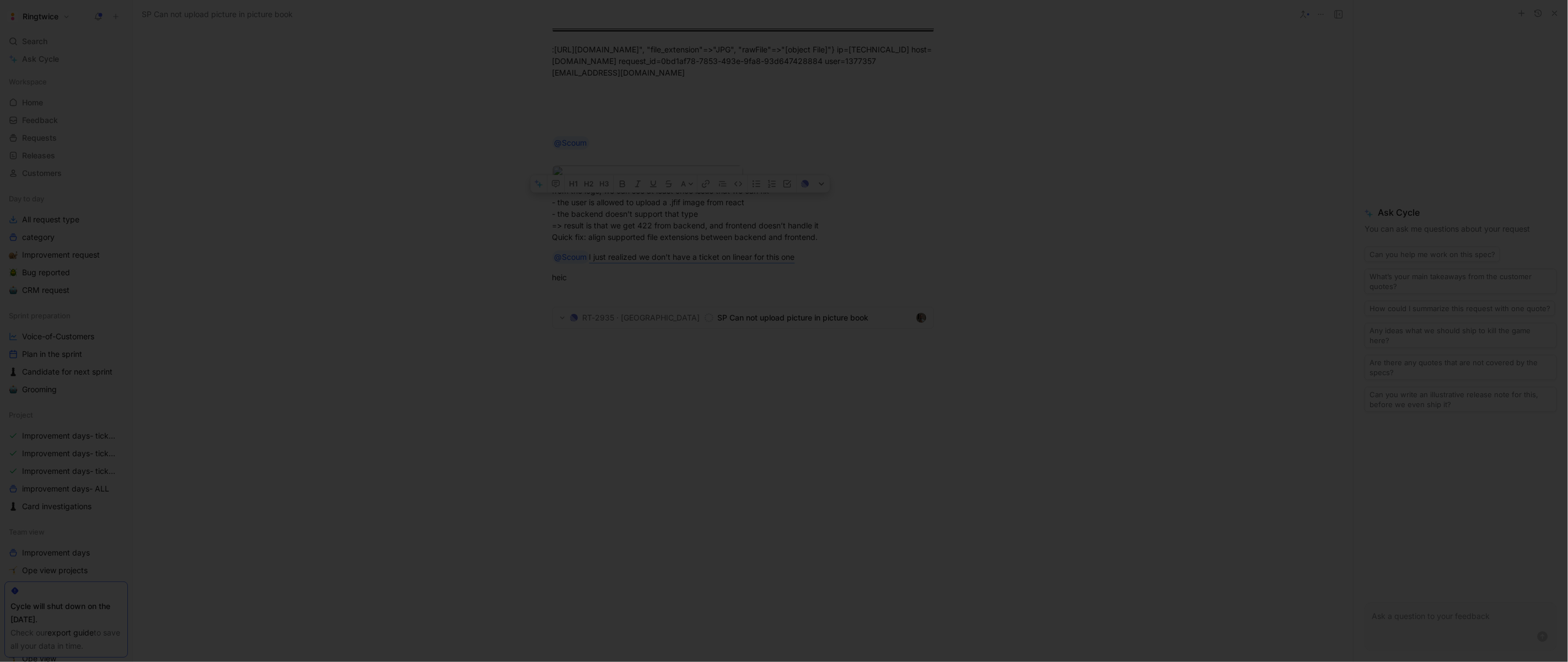
click at [1197, 661] on div at bounding box center [784, 662] width 1568 height 0
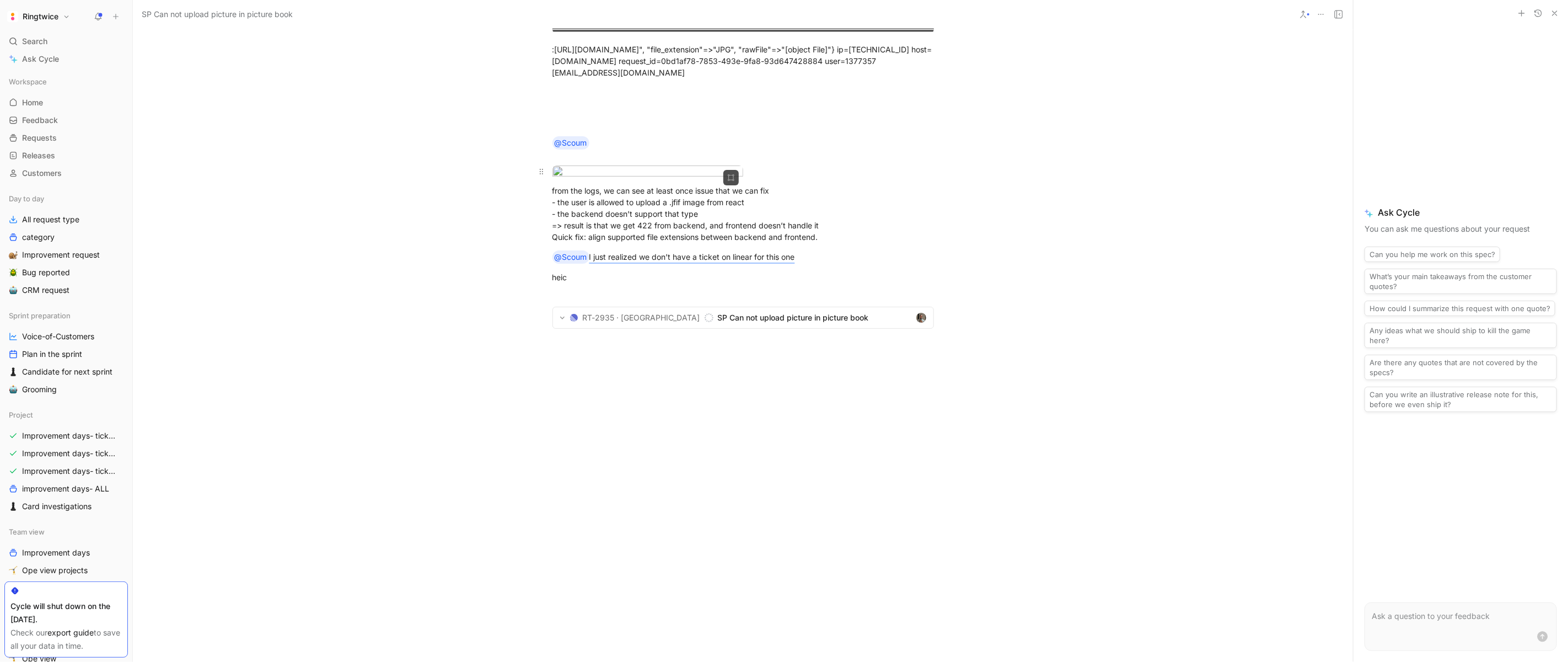
scroll to position [1965, 0]
drag, startPoint x: 568, startPoint y: 591, endPoint x: 543, endPoint y: 591, distance: 25.0
click at [543, 286] on p "heic" at bounding box center [743, 277] width 423 height 18
copy div "heic"
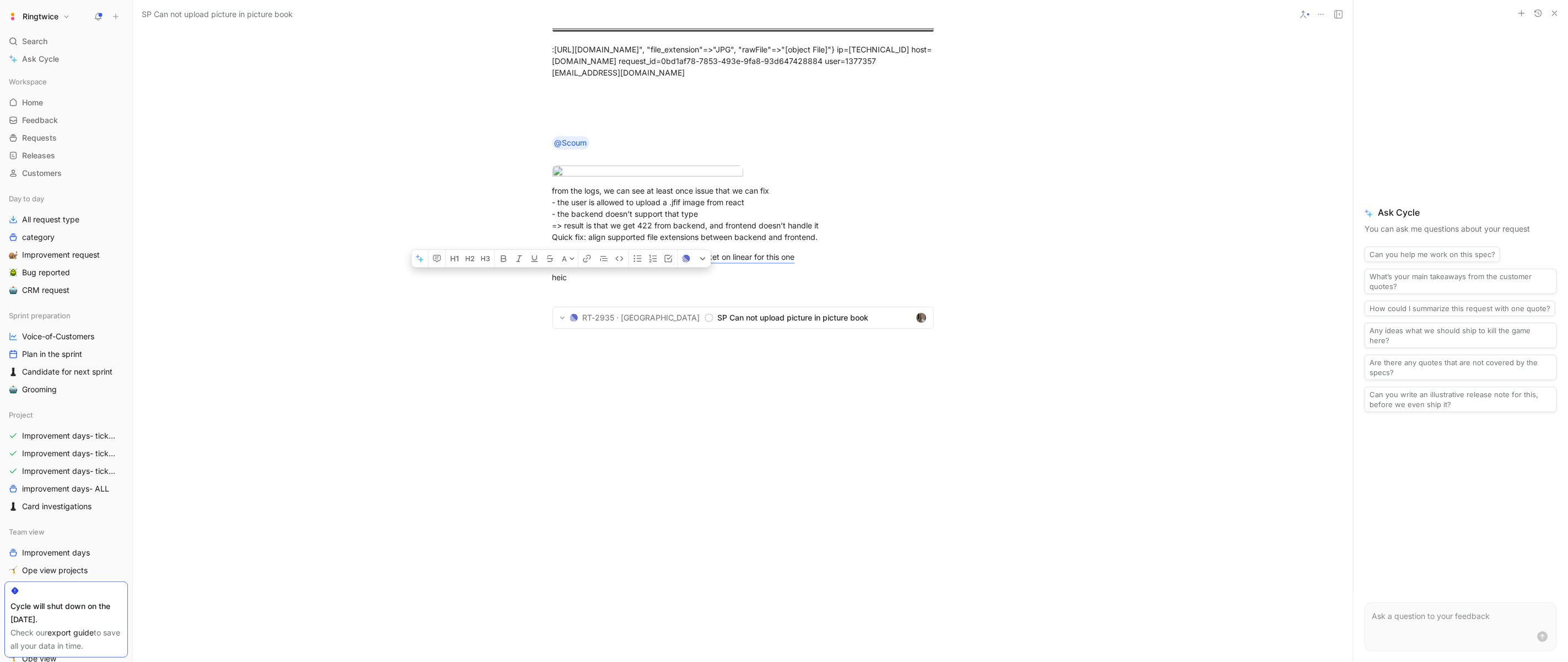
drag, startPoint x: 685, startPoint y: 507, endPoint x: 670, endPoint y: 507, distance: 15.0
click at [670, 243] on div "from the logs, we can see at least once issue that we can fix - the user is all…" at bounding box center [743, 213] width 382 height 58
copy div ".jfif"
click at [764, 243] on div "from the logs, we can see at least once issue that we can fix - the user is all…" at bounding box center [743, 213] width 382 height 58
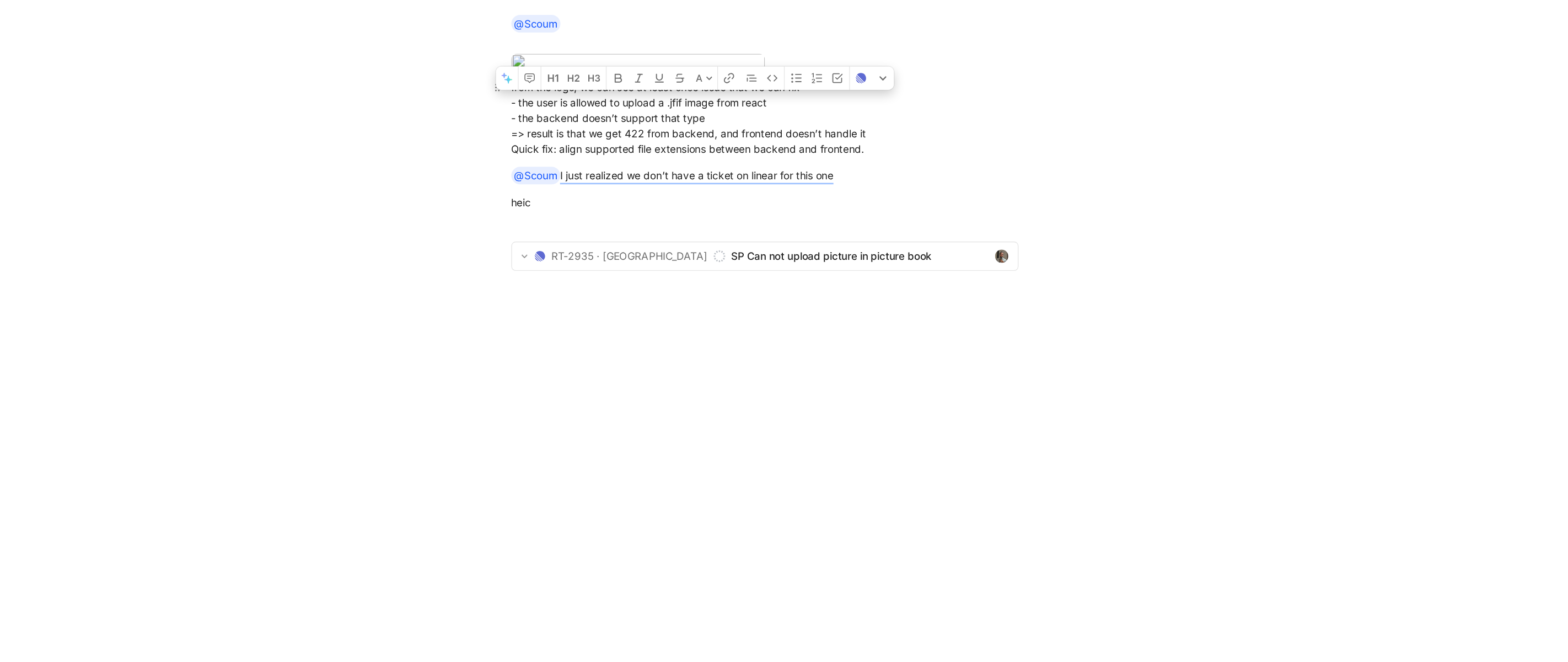
drag, startPoint x: 670, startPoint y: 508, endPoint x: 713, endPoint y: 510, distance: 43.0
click at [713, 243] on div "from the logs, we can see at least once issue that we can fix - the user is all…" at bounding box center [743, 213] width 382 height 58
click at [781, 243] on div "from the logs, we can see at least once issue that we can fix - the user is all…" at bounding box center [743, 213] width 382 height 58
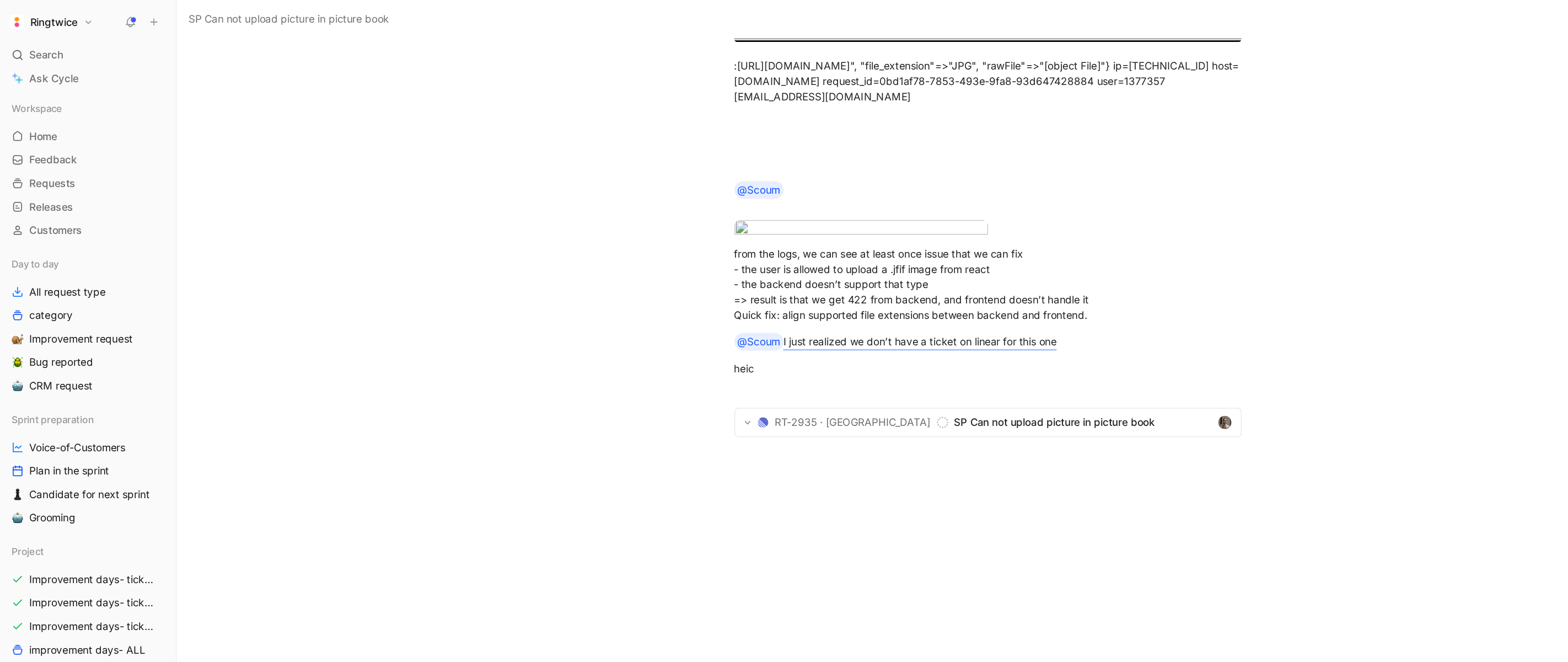
scroll to position [1753, 0]
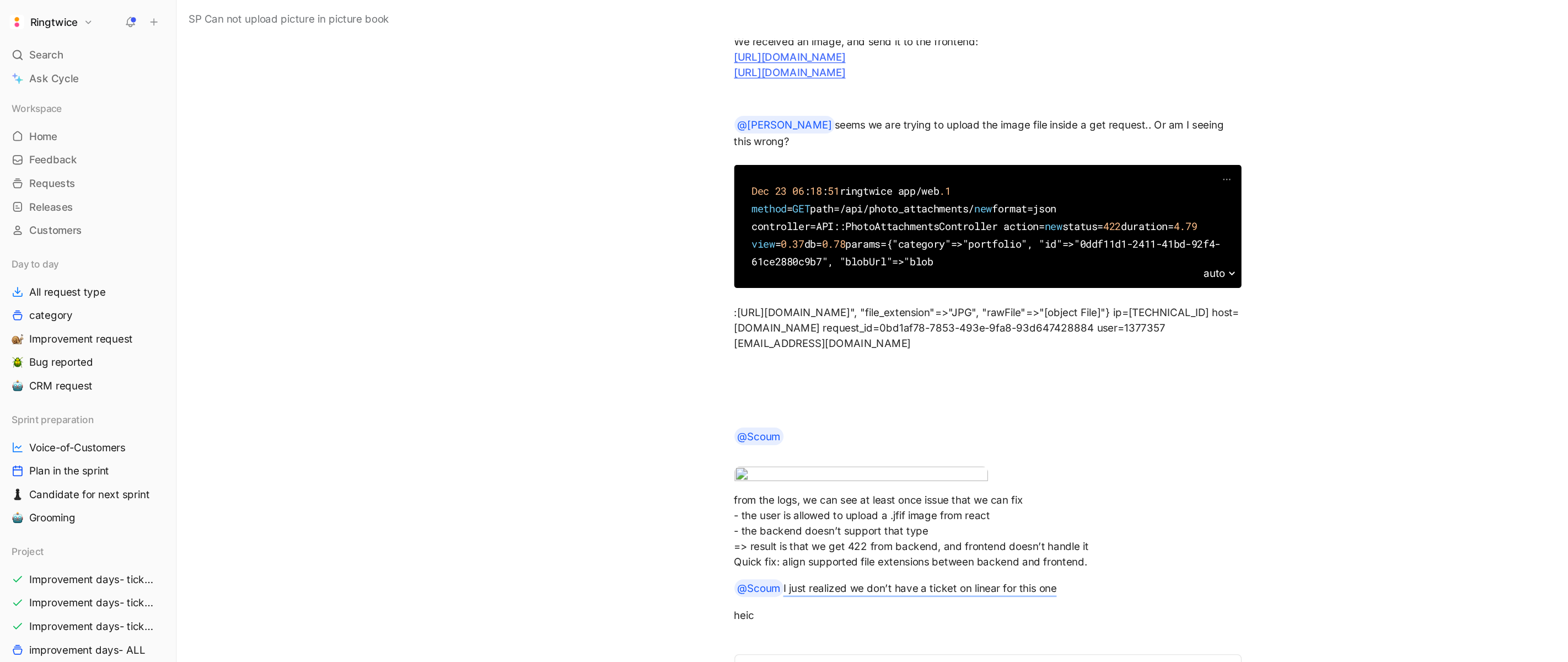
click at [98, 20] on icon at bounding box center [98, 17] width 9 height 9
